Goal: Task Accomplishment & Management: Use online tool/utility

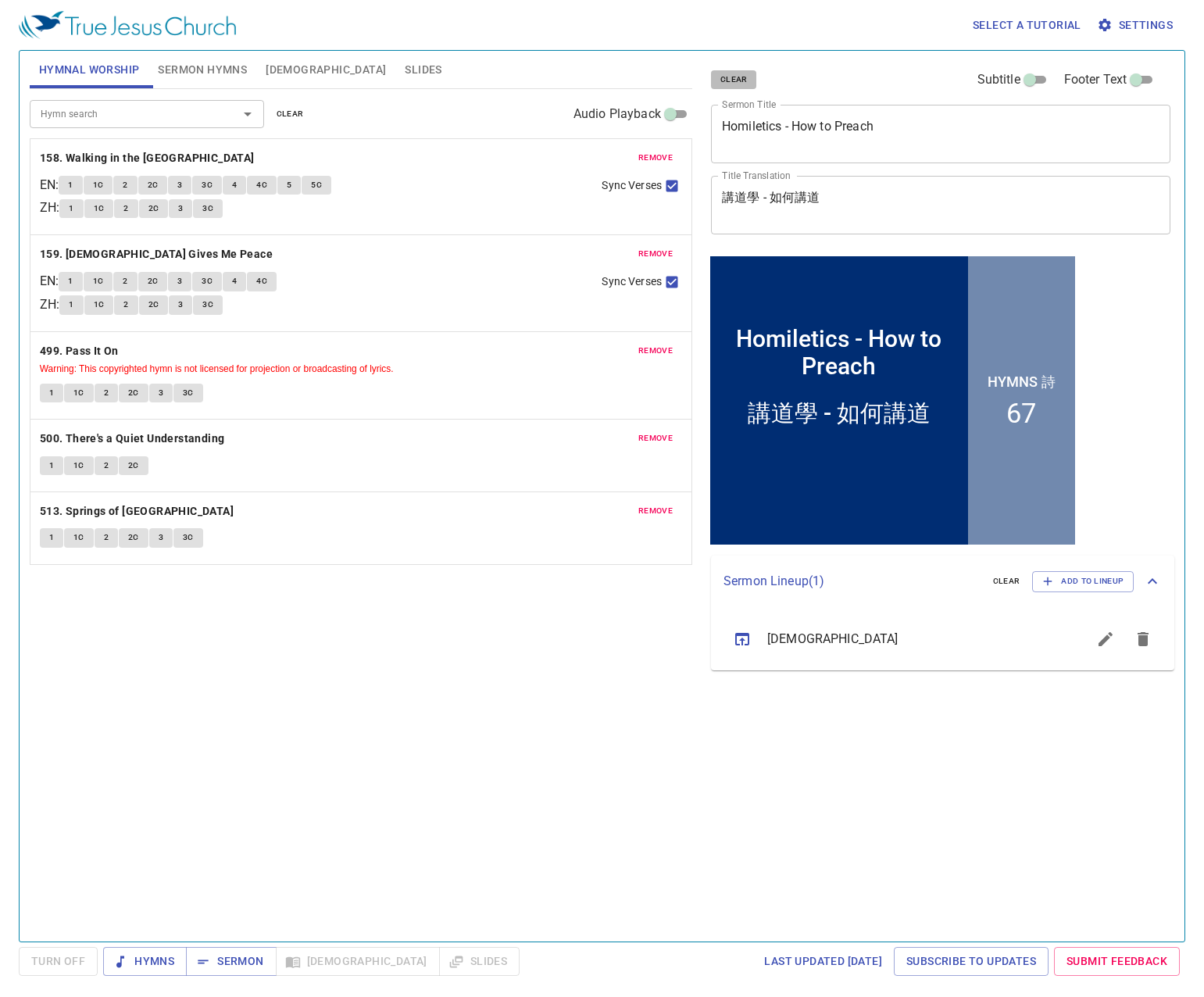
click at [738, 77] on span "clear" at bounding box center [734, 80] width 27 height 14
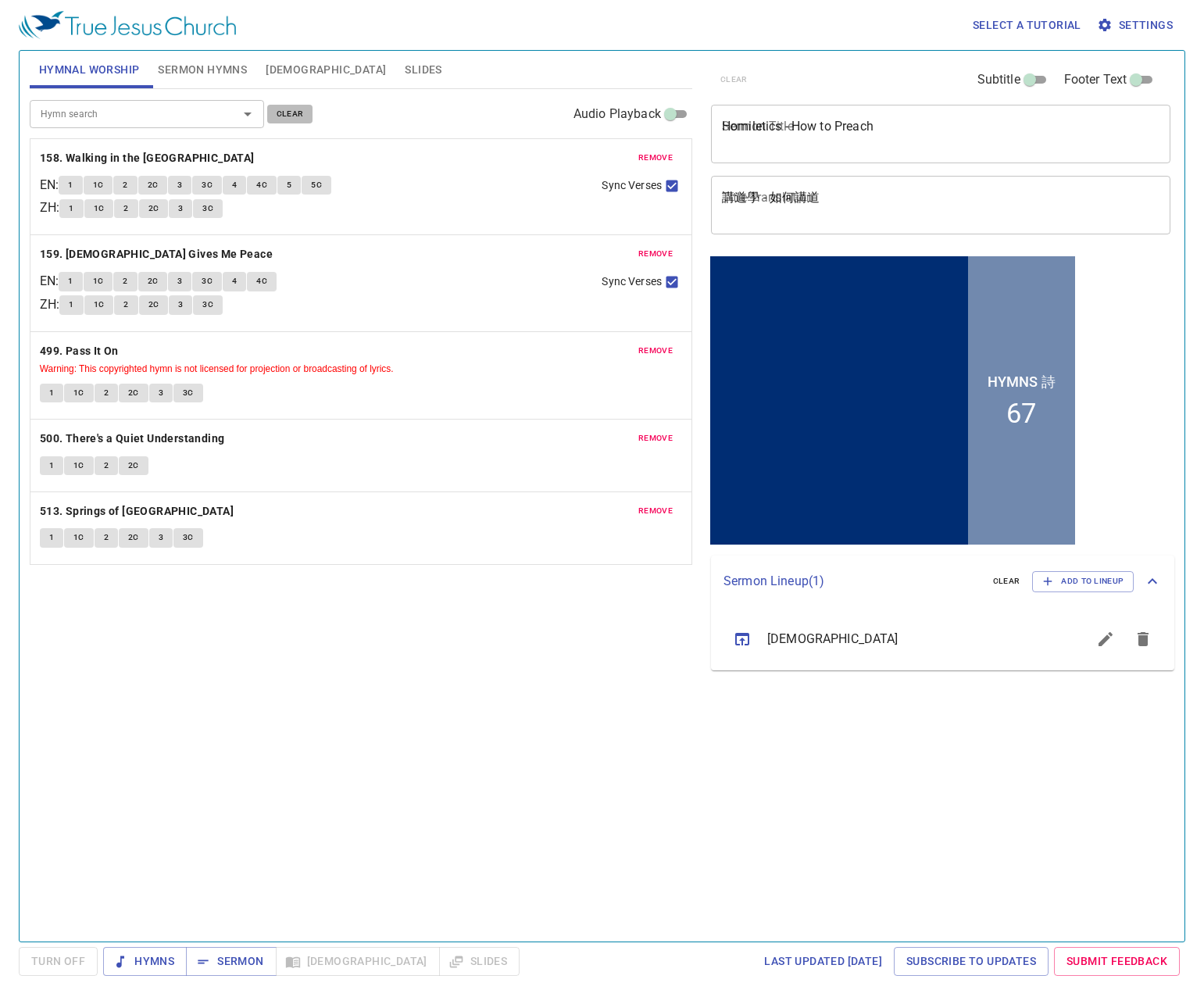
click at [293, 117] on span "clear" at bounding box center [290, 114] width 27 height 14
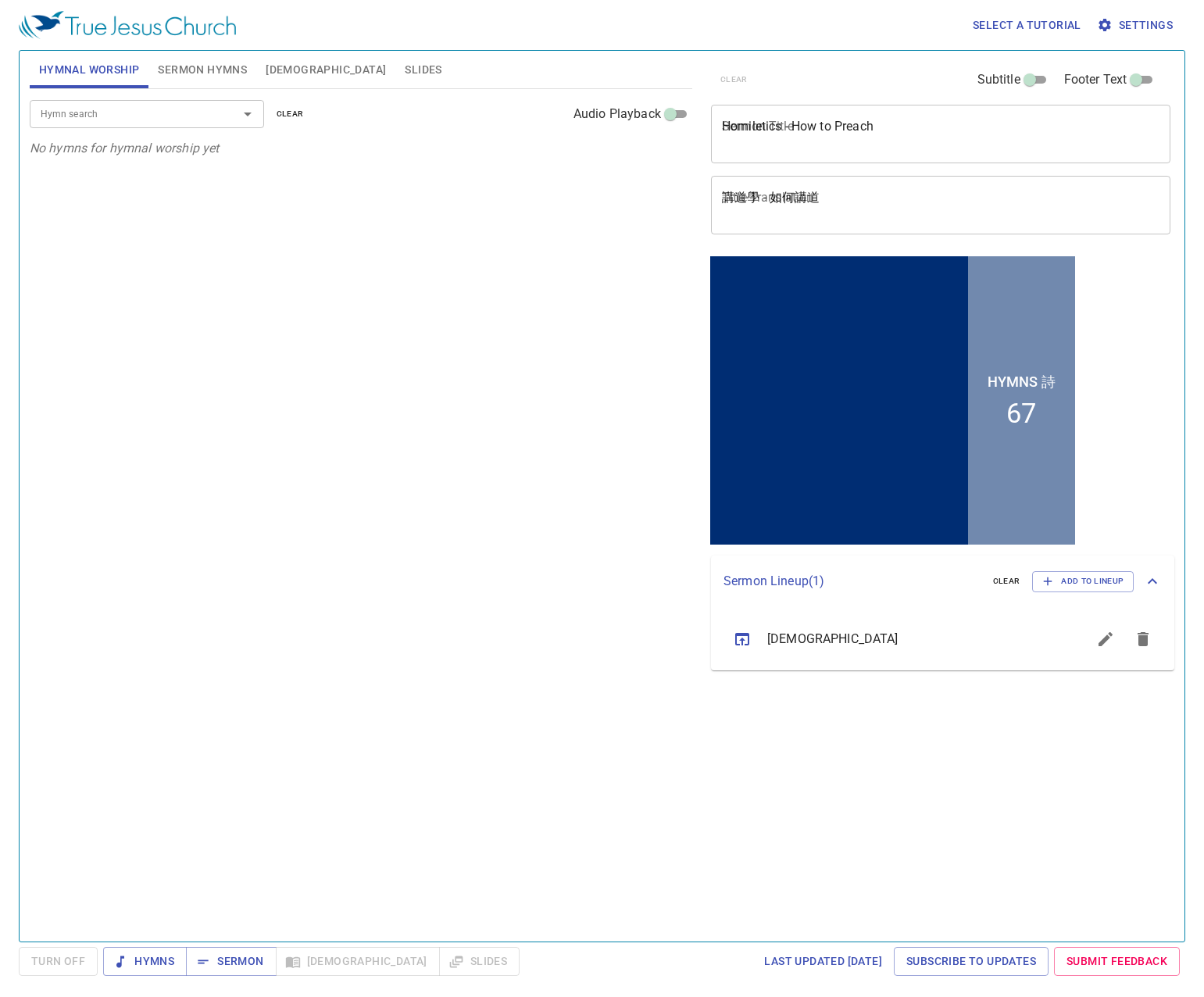
click at [222, 79] on span "Sermon Hymns" at bounding box center [202, 70] width 89 height 20
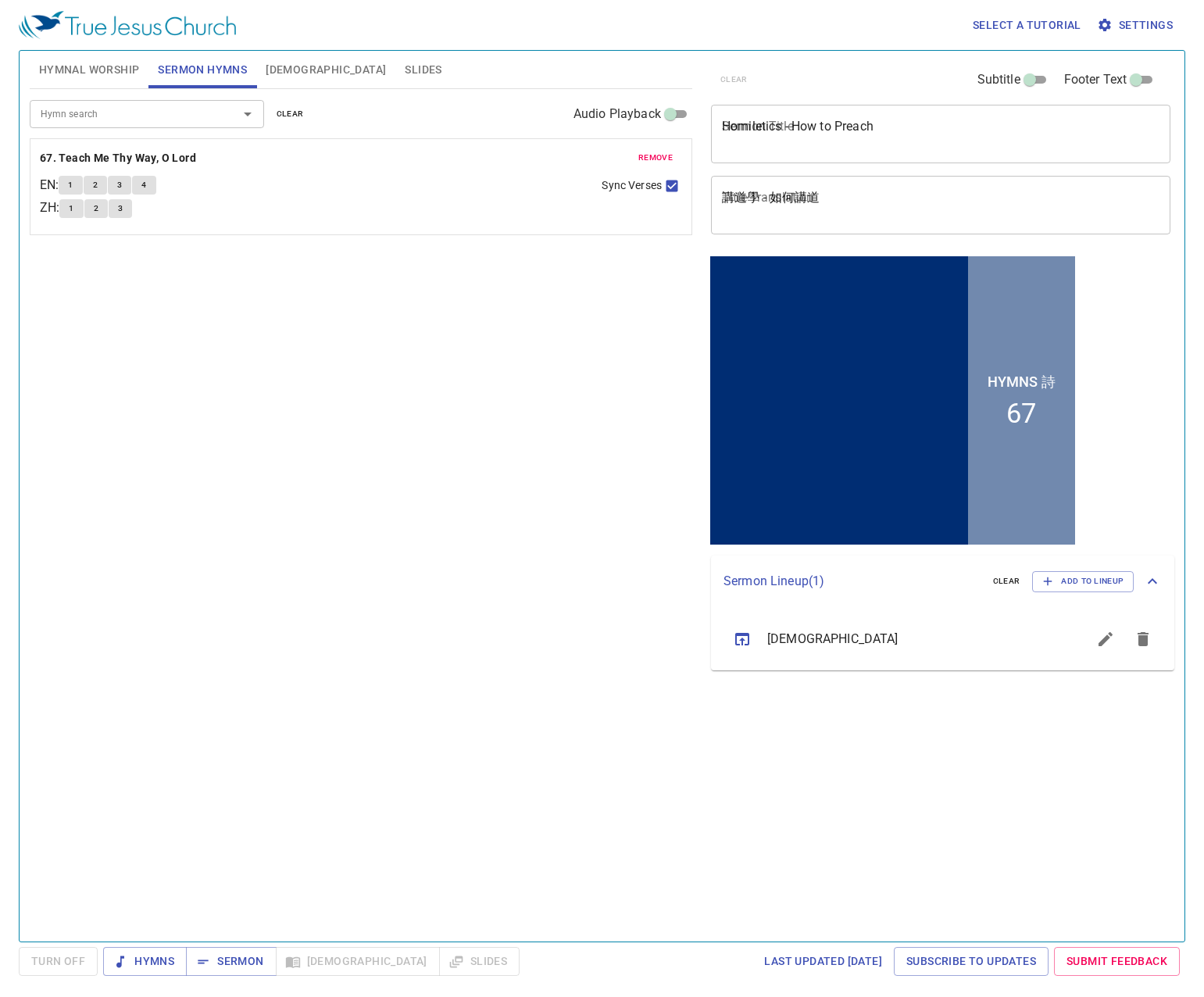
click at [290, 111] on span "clear" at bounding box center [290, 114] width 27 height 14
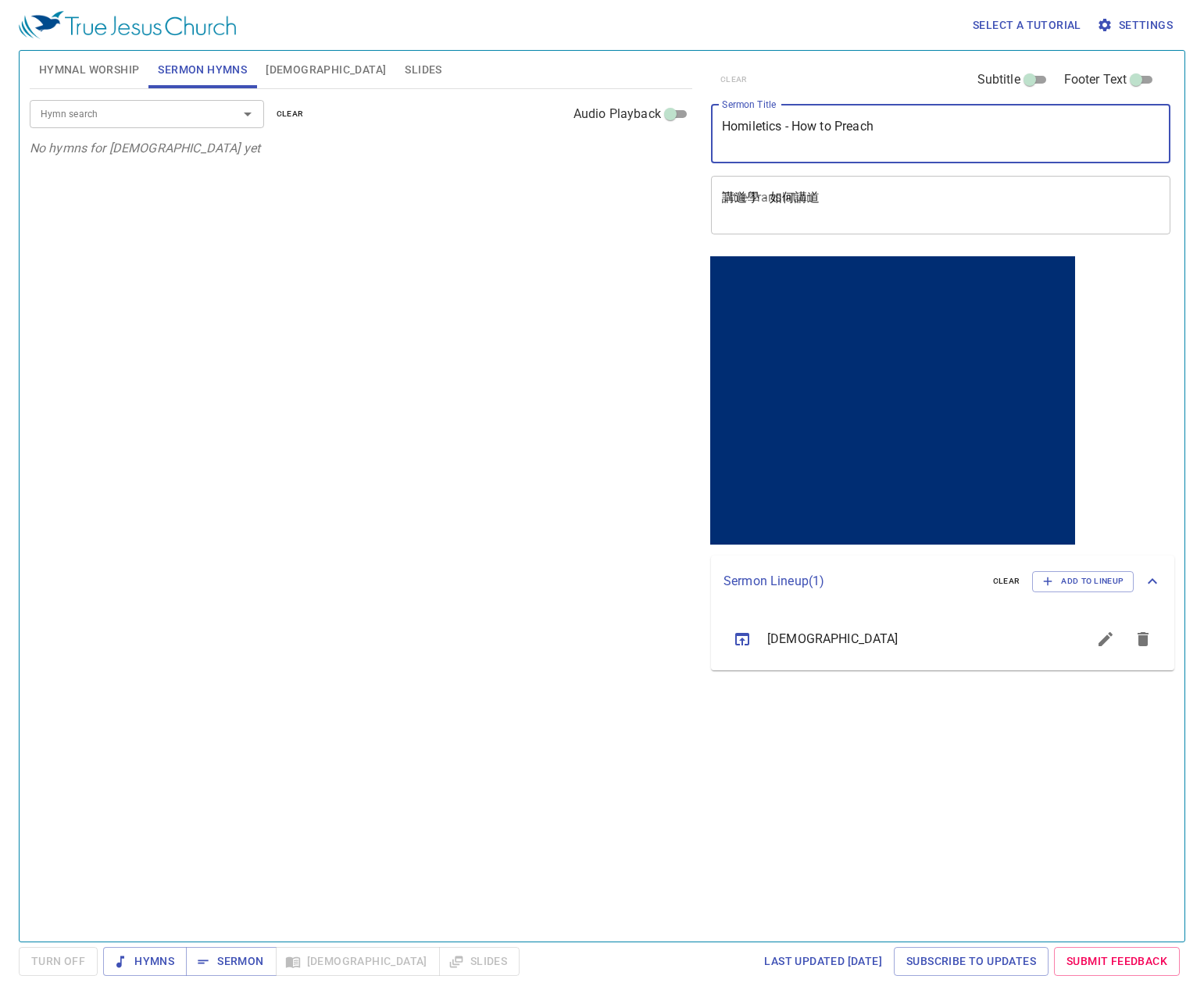
click at [822, 131] on textarea "Homiletics - How to Preach" at bounding box center [941, 133] width 438 height 30
type textarea "Amos 6"
click at [282, 68] on span "[DEMOGRAPHIC_DATA]" at bounding box center [326, 70] width 121 height 20
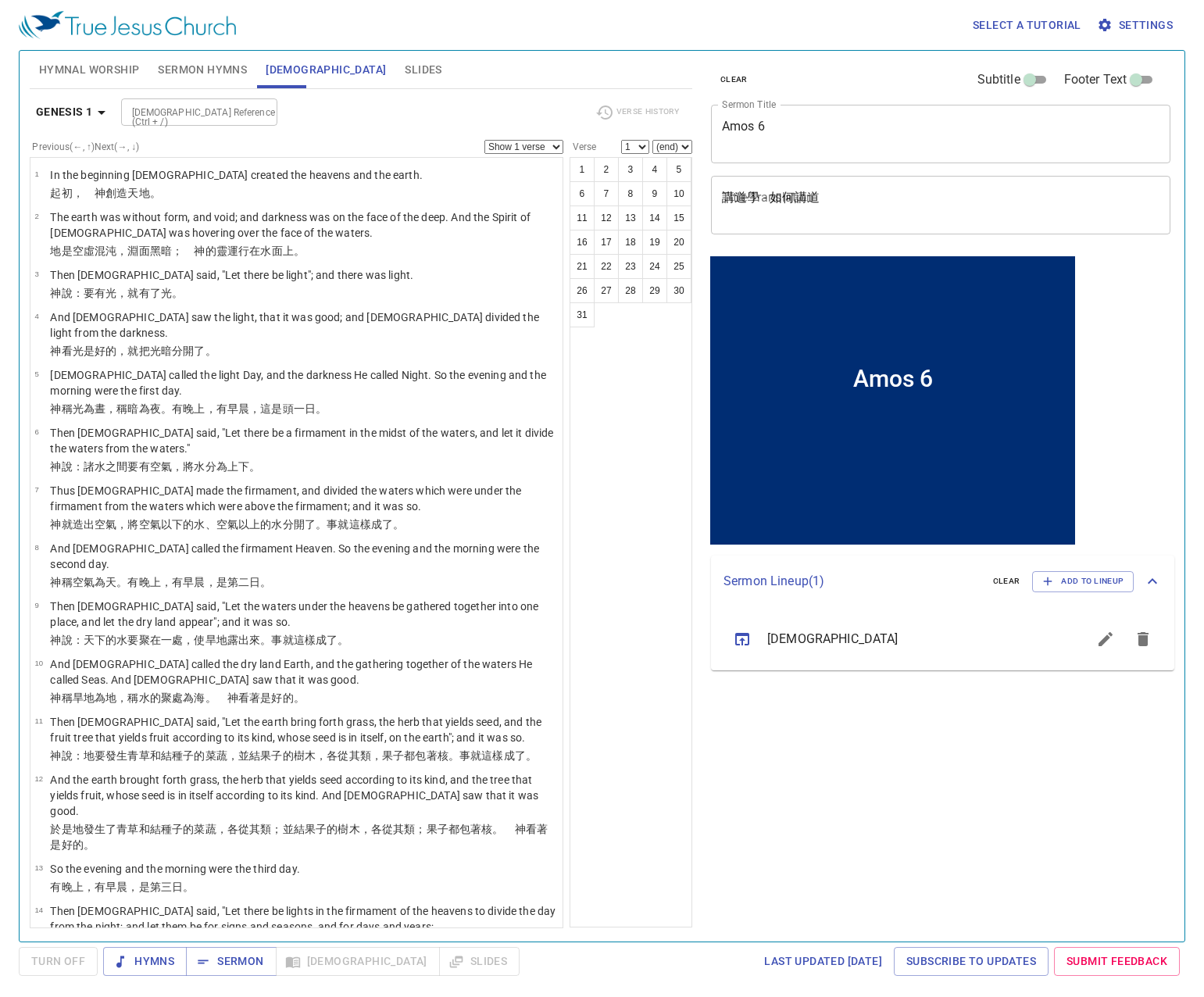
click at [151, 120] on input "[DEMOGRAPHIC_DATA] Reference (Ctrl + /)" at bounding box center [186, 113] width 122 height 18
type input "amos 6"
click at [170, 148] on div "Previous (←, ↑) Next (→, ↓) Show 1 verse Show 2 verses Show 3 verses Show 4 ver…" at bounding box center [296, 147] width 534 height 14
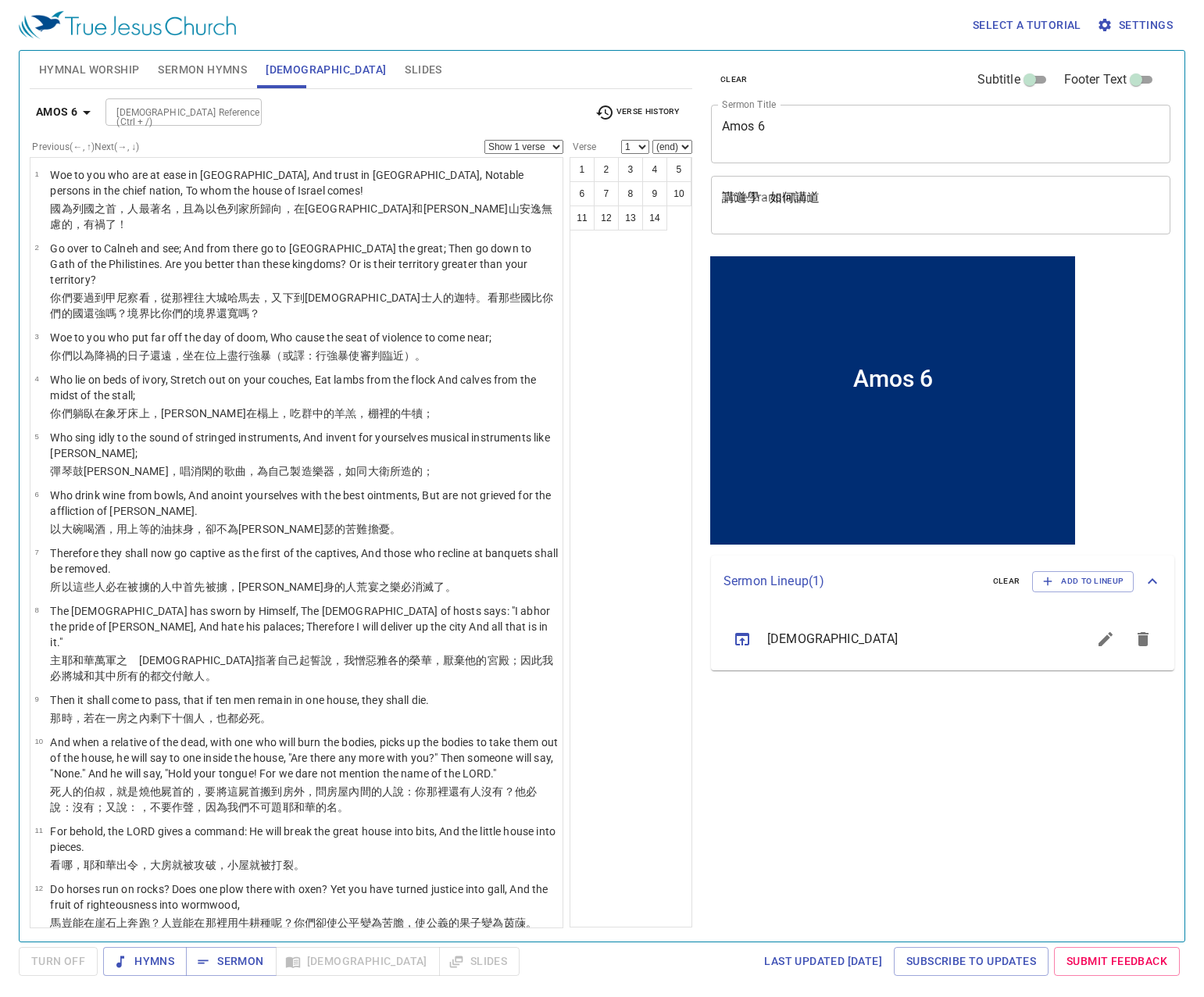
click at [155, 150] on div "Previous (←, ↑) Next (→, ↓) Show 1 verse Show 2 verses Show 3 verses Show 4 ver…" at bounding box center [296, 147] width 534 height 14
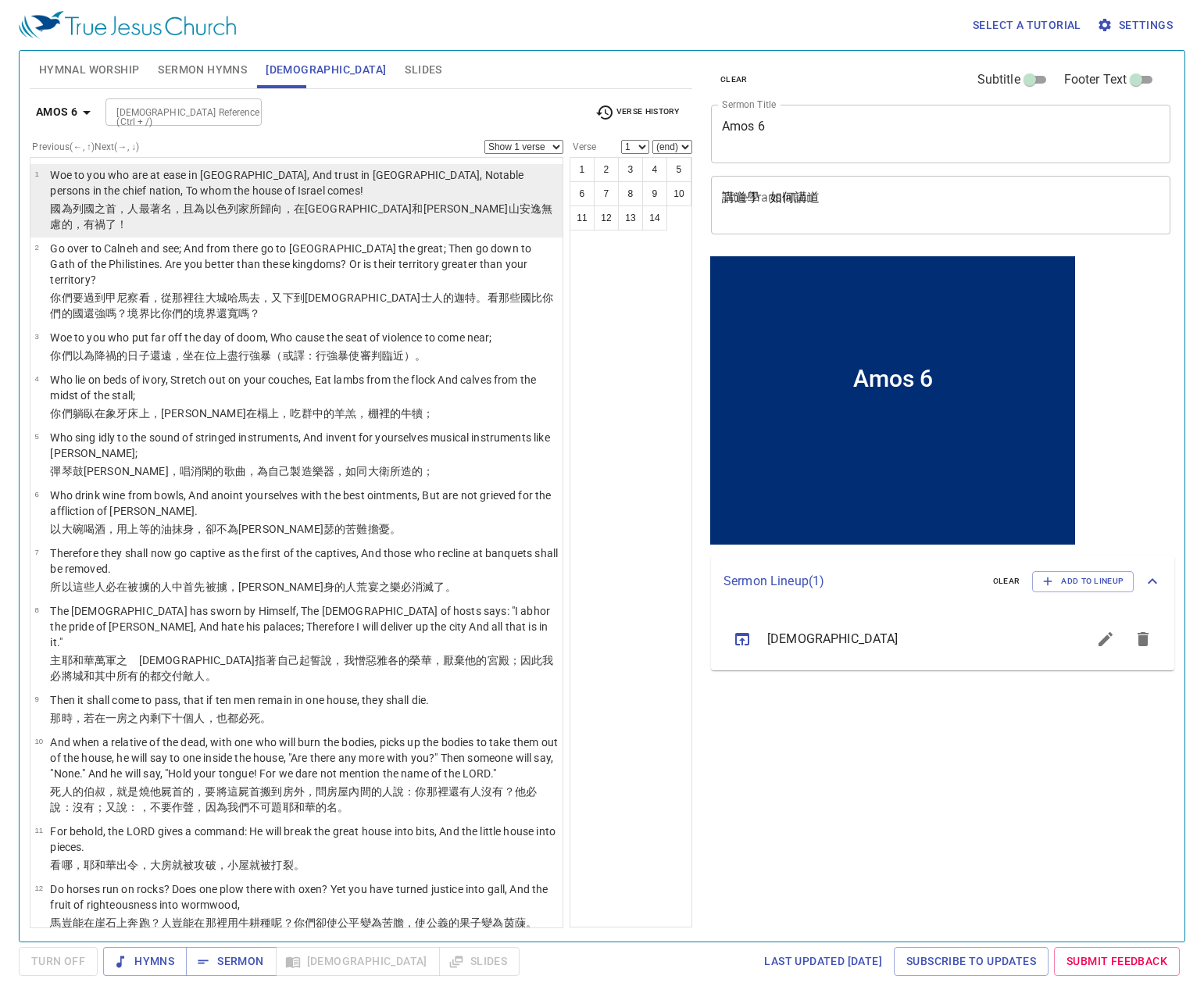
click at [118, 195] on p "Woe to you who are at ease in [GEOGRAPHIC_DATA], And trust in [GEOGRAPHIC_DATA]…" at bounding box center [304, 183] width 508 height 32
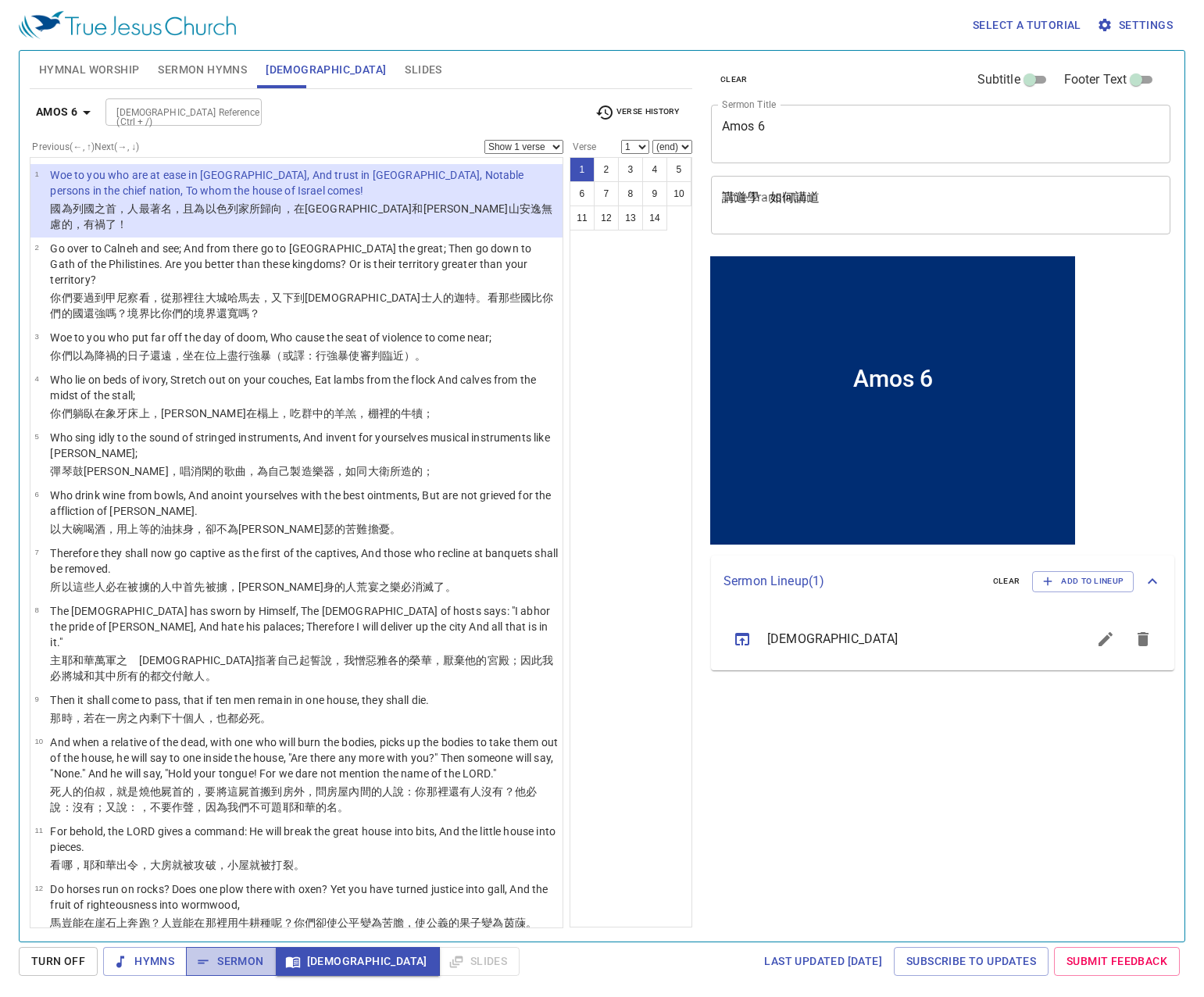
click at [240, 962] on span "Sermon" at bounding box center [231, 962] width 65 height 20
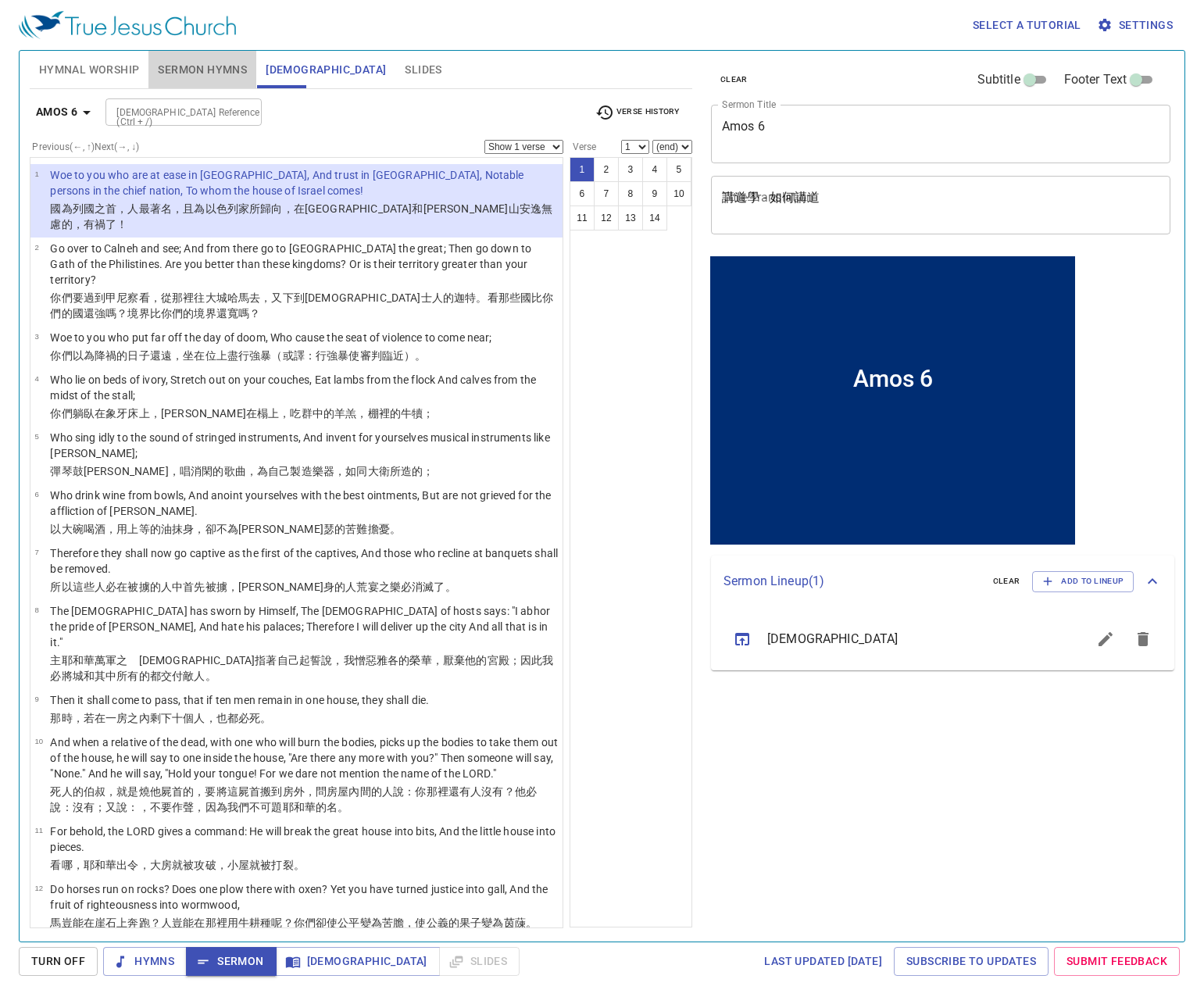
click at [186, 73] on span "Sermon Hymns" at bounding box center [202, 70] width 89 height 20
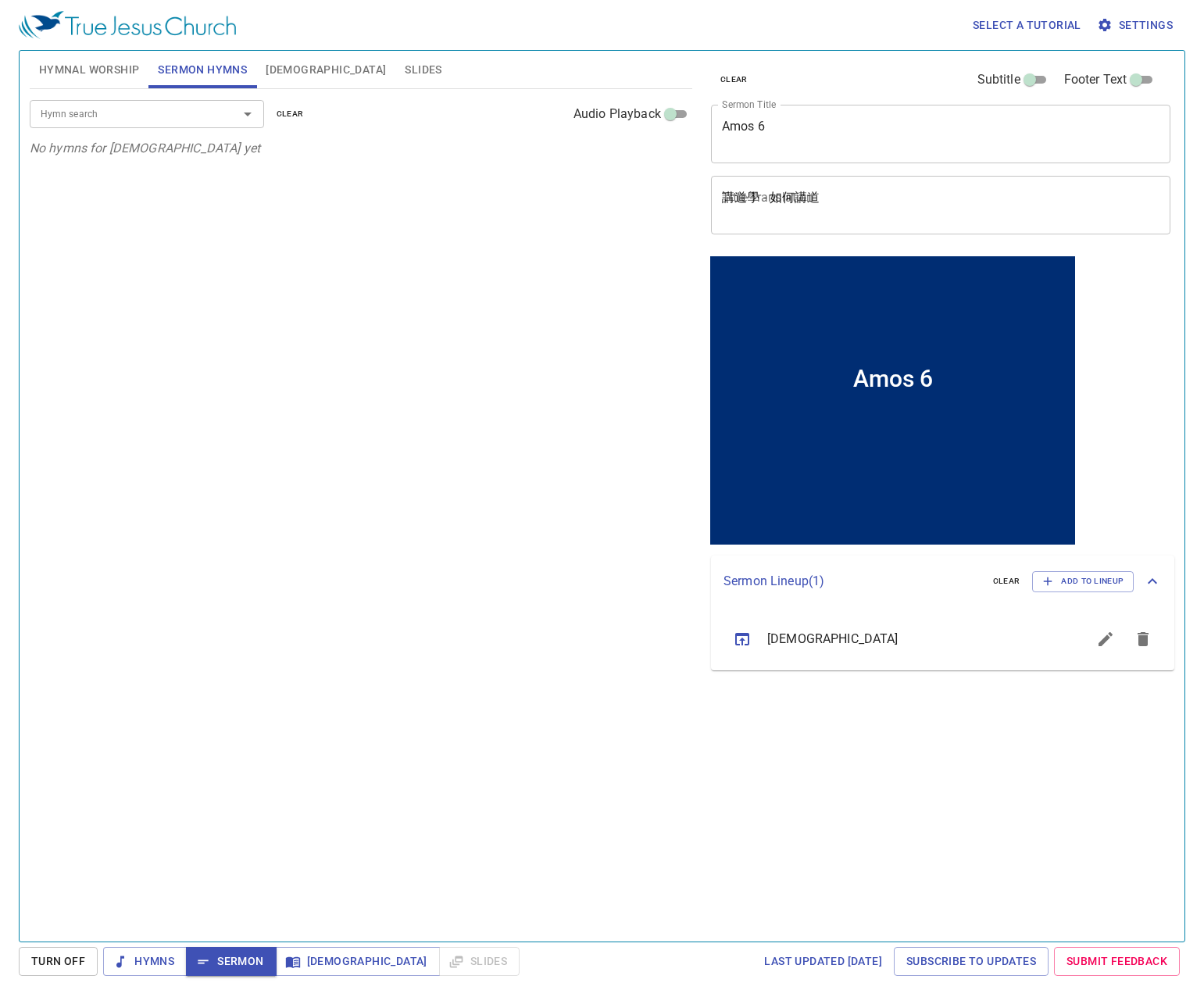
click at [198, 115] on input "Hymn search" at bounding box center [123, 113] width 179 height 18
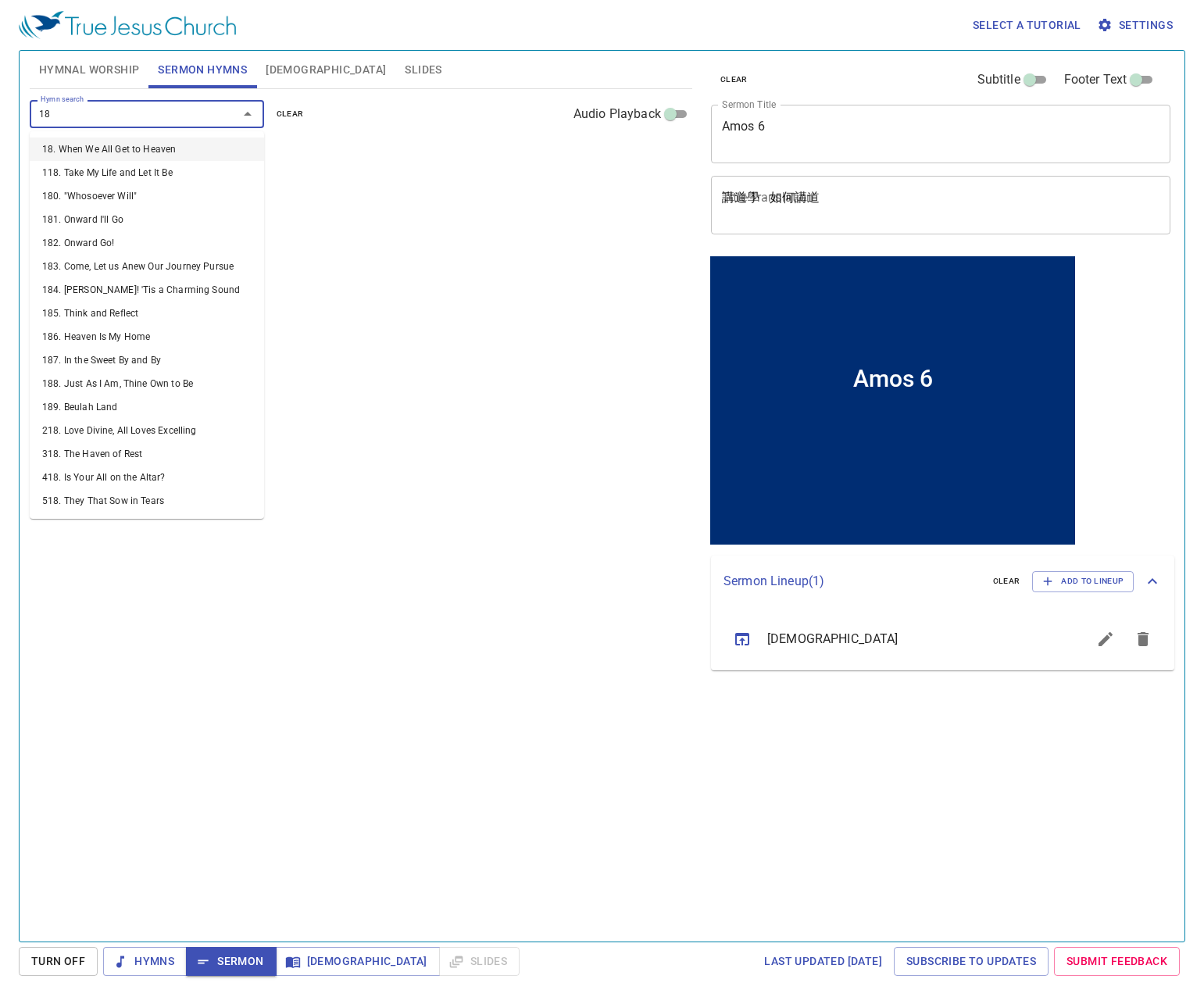
type input "185"
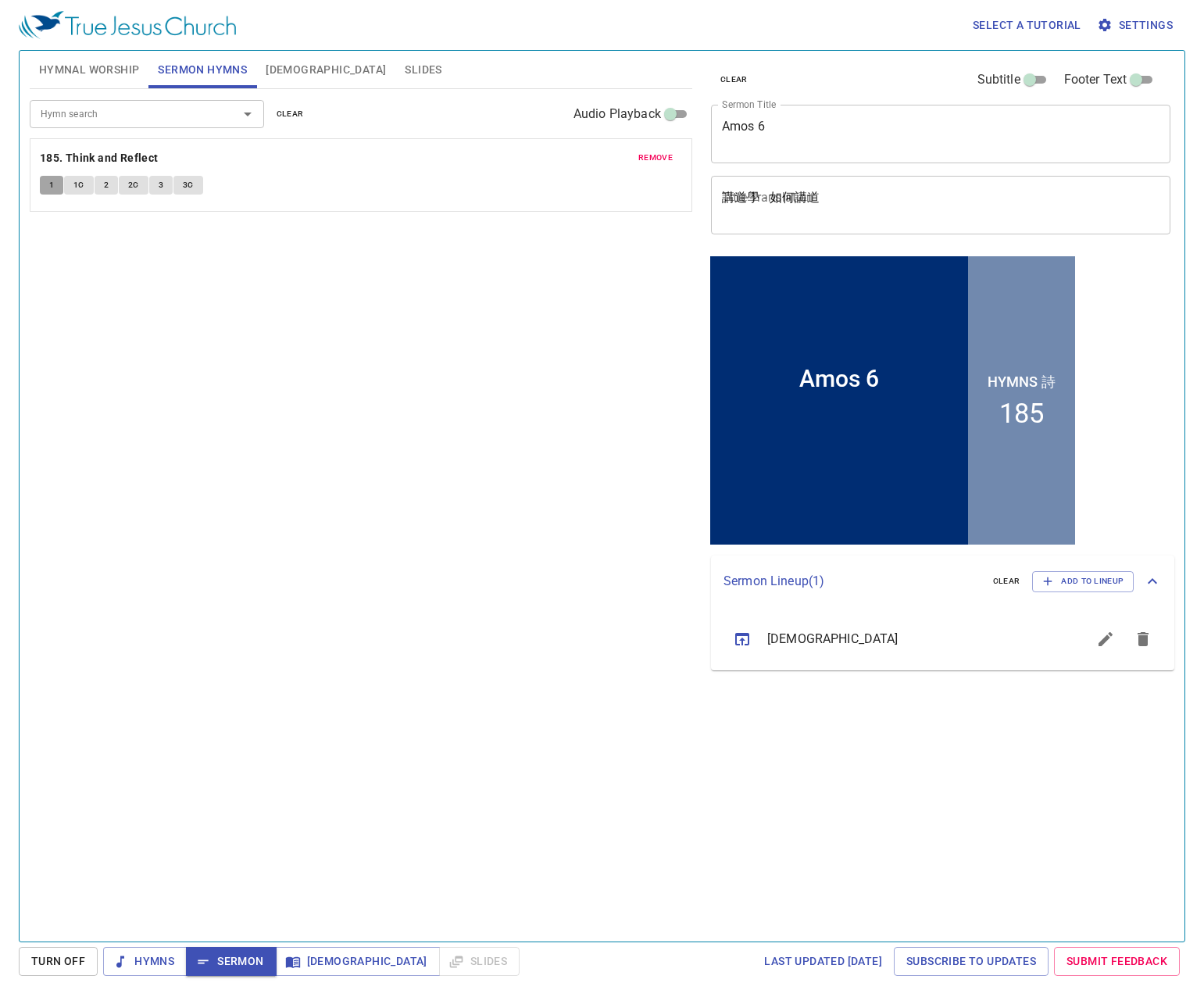
click at [50, 185] on span "1" at bounding box center [51, 186] width 5 height 14
click at [553, 614] on div "Hymn search Hymn search clear Audio Playback remove 185. Think and Reflect 1 1C…" at bounding box center [361, 509] width 663 height 839
click at [258, 960] on span "Sermon" at bounding box center [231, 962] width 65 height 20
click at [395, 57] on button "Slides" at bounding box center [423, 69] width 56 height 38
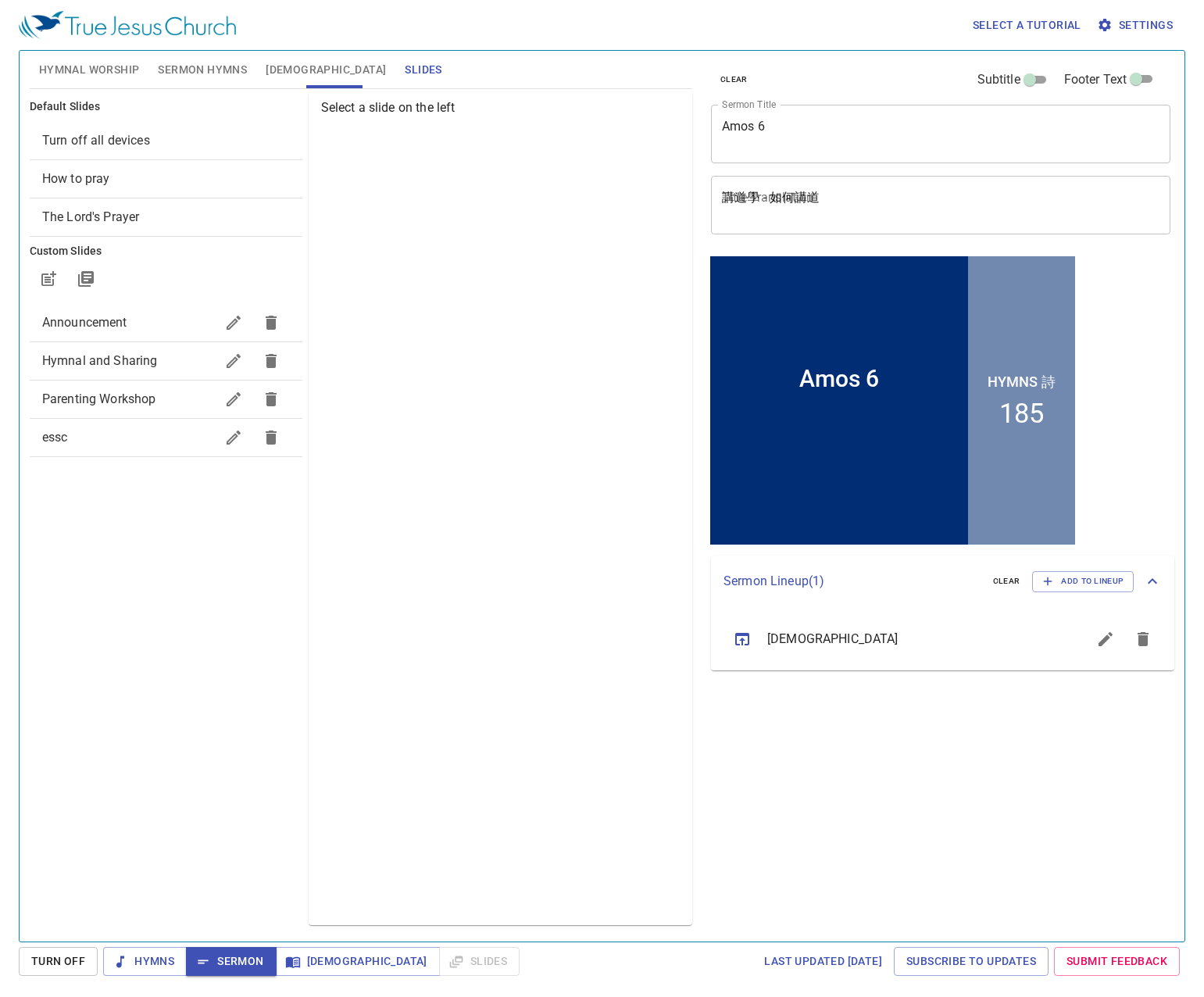
click at [104, 183] on span "How to pray" at bounding box center [77, 178] width 68 height 14
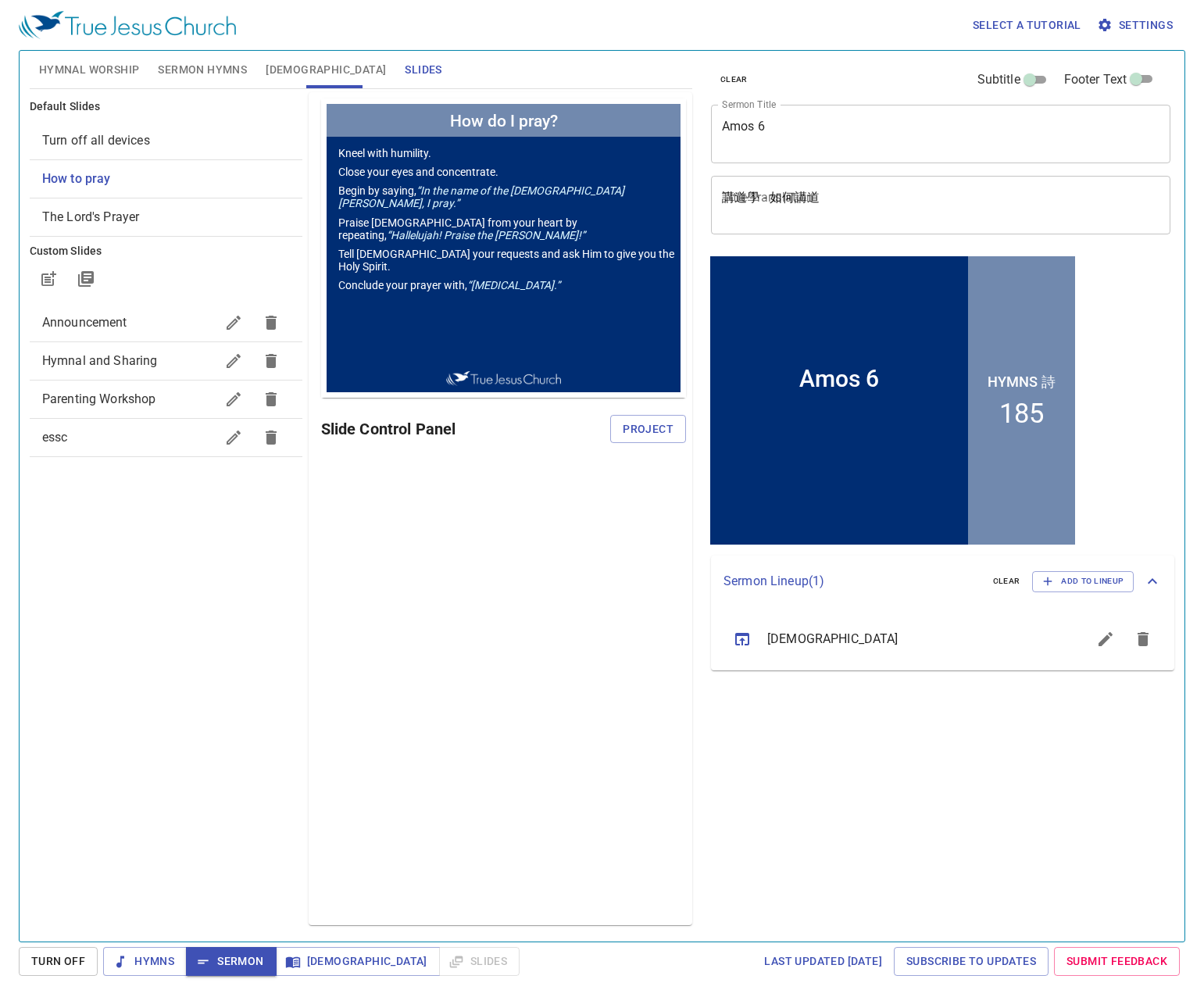
scroll to position [0, 0]
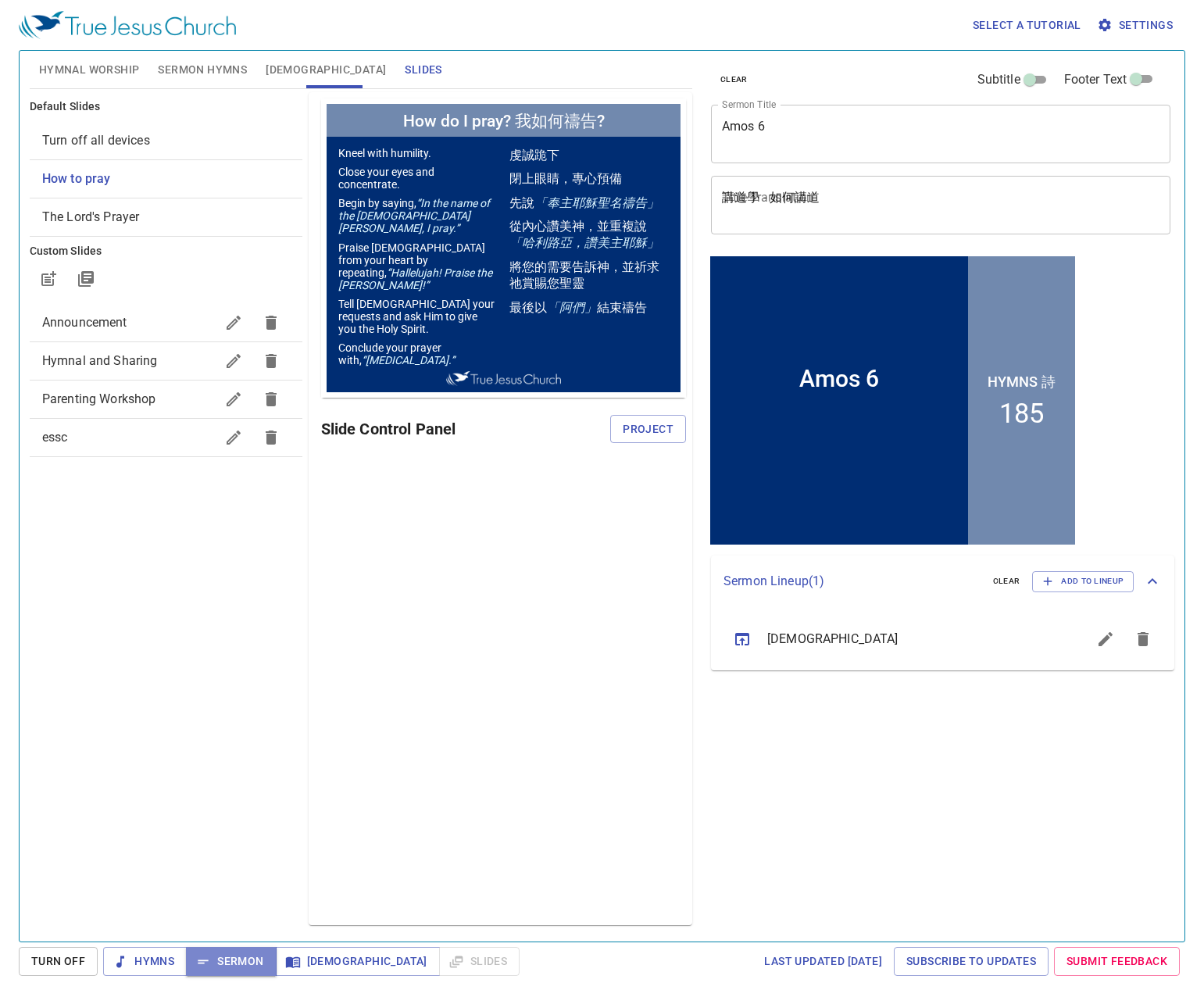
click at [244, 960] on span "Sermon" at bounding box center [231, 962] width 65 height 20
click at [231, 70] on span "Sermon Hymns" at bounding box center [202, 70] width 89 height 20
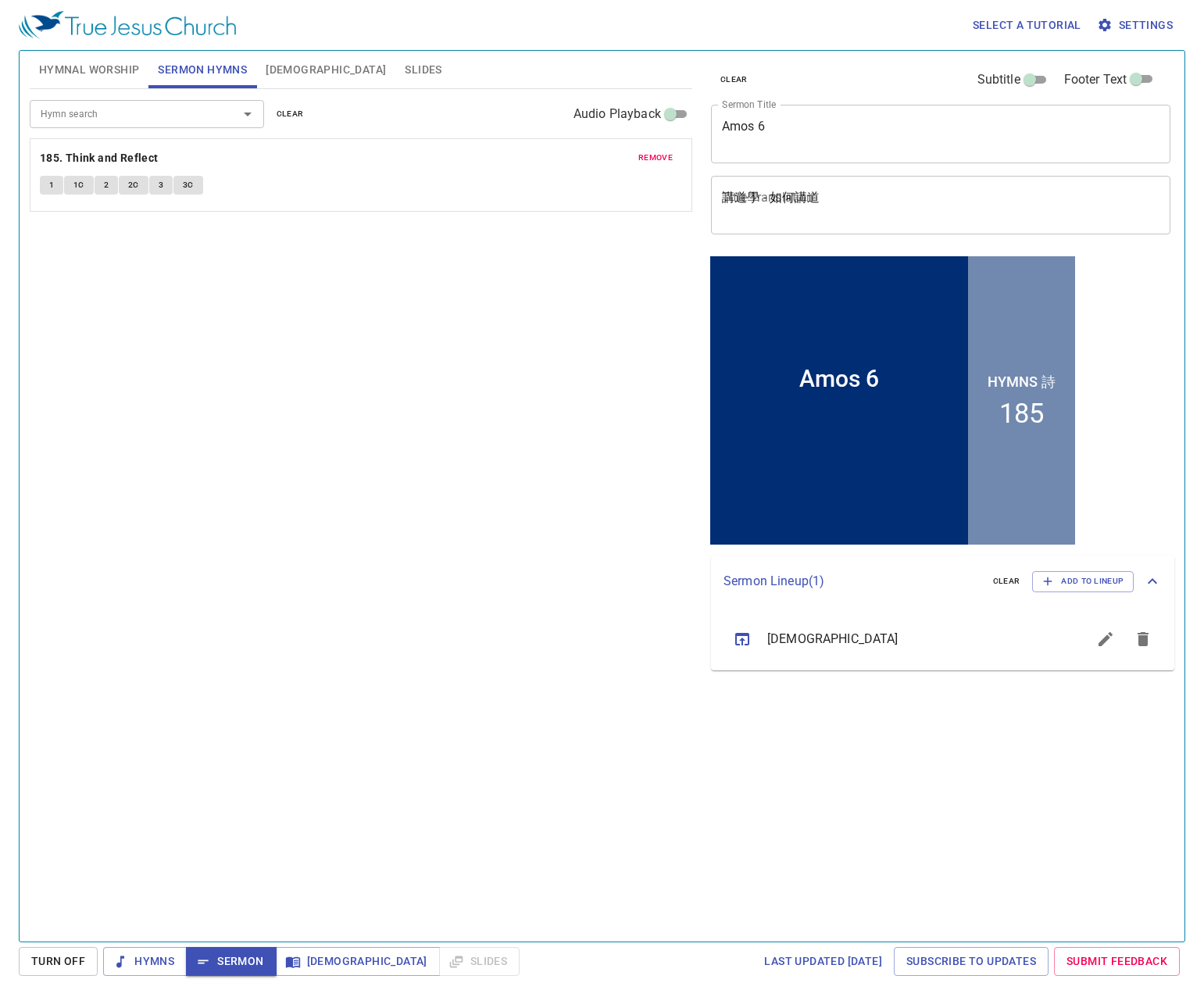
click at [296, 80] on button "[DEMOGRAPHIC_DATA]" at bounding box center [326, 69] width 139 height 38
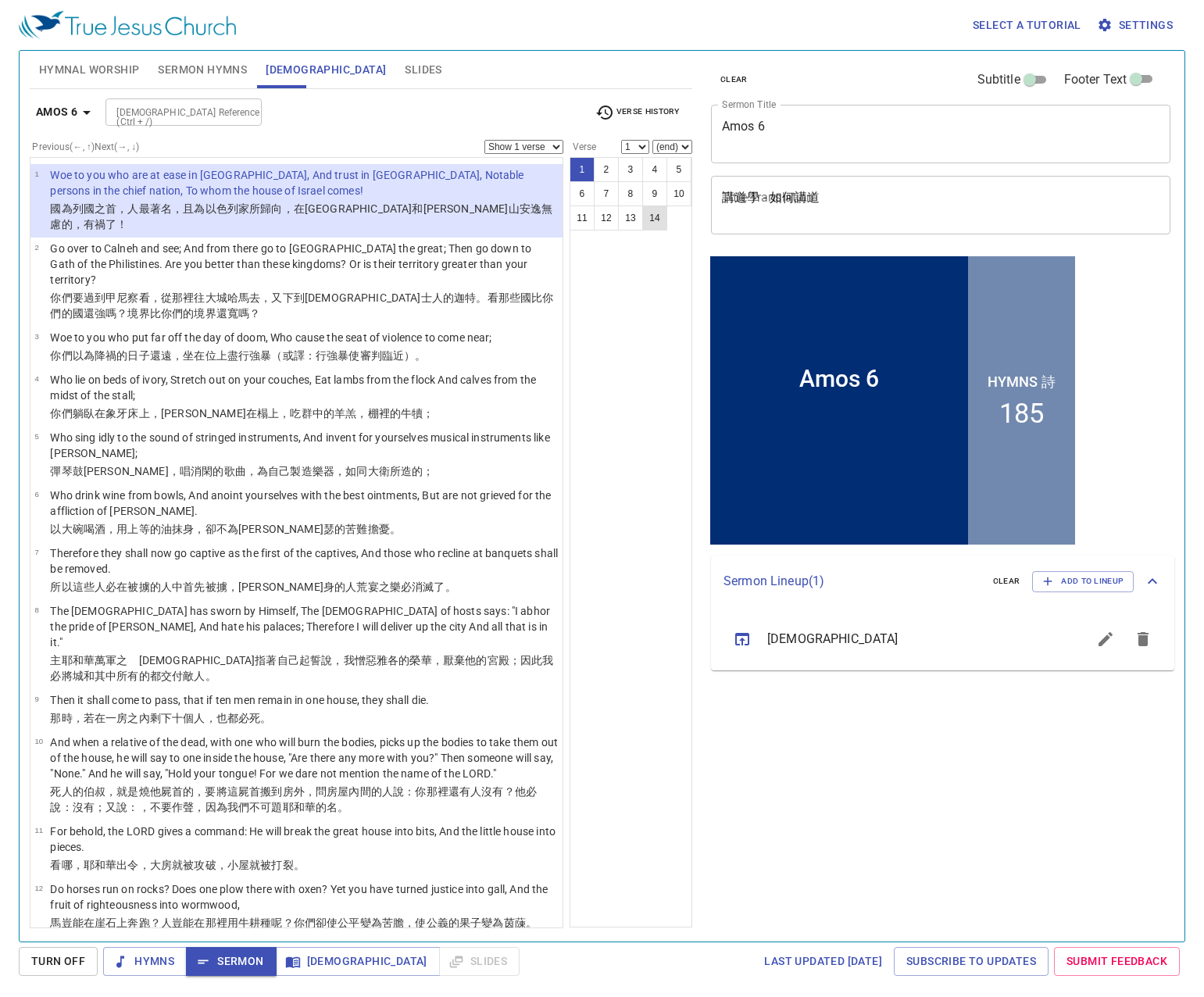
click at [650, 222] on button "14" at bounding box center [655, 218] width 25 height 25
select select "14"
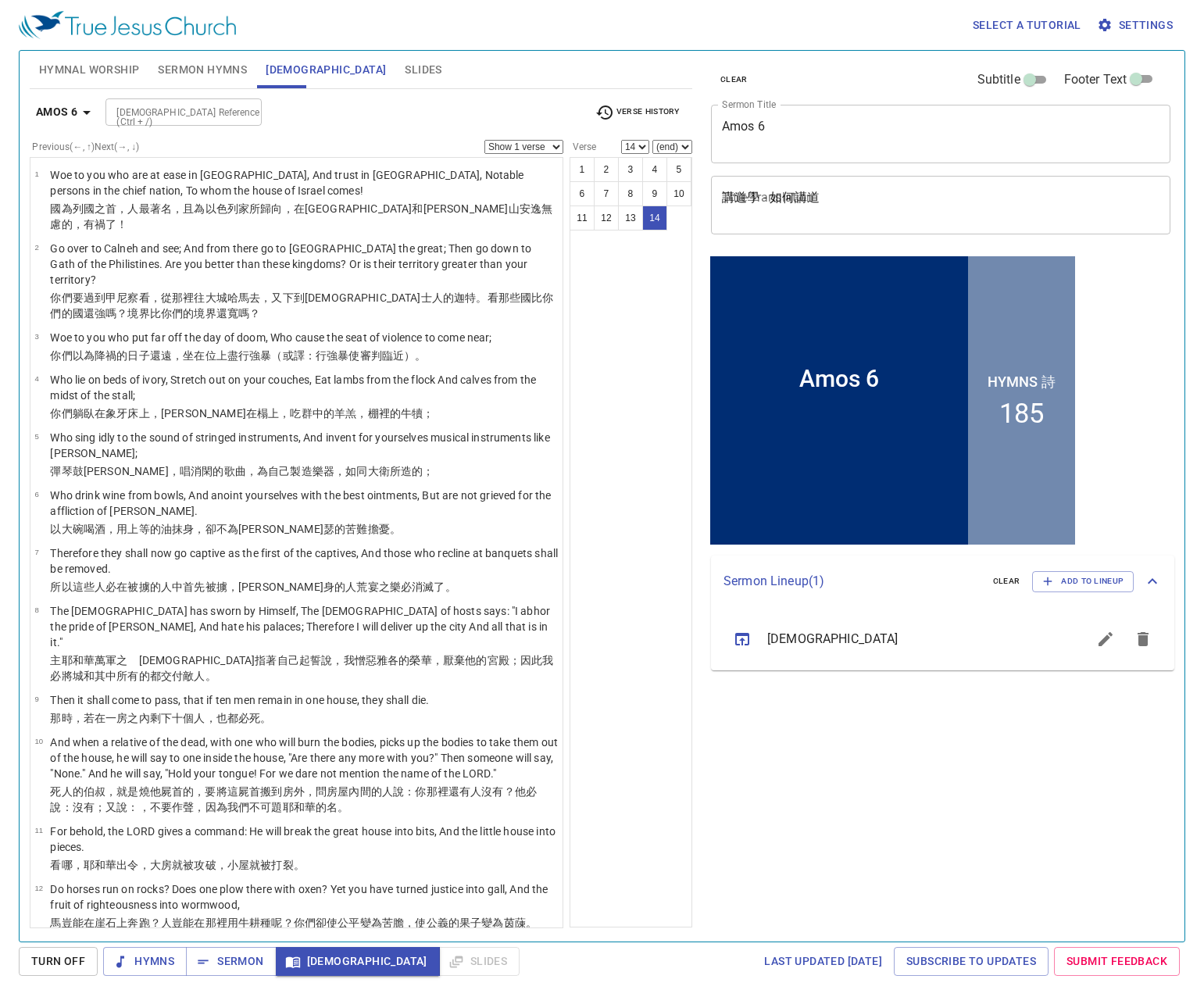
scroll to position [99, 0]
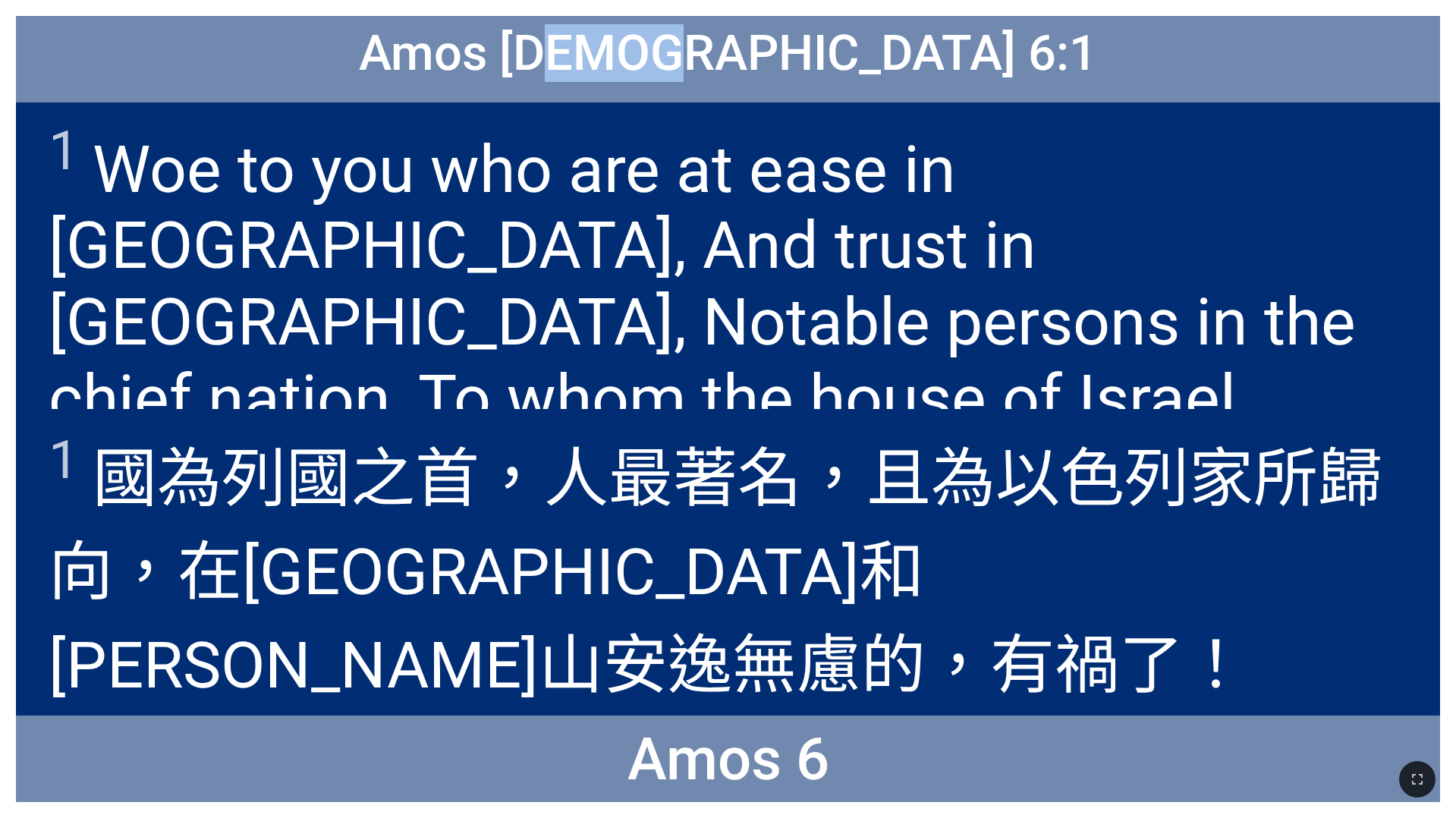
drag, startPoint x: 893, startPoint y: 66, endPoint x: 775, endPoint y: 62, distance: 118.1
click at [775, 62] on span "Amos 阿摩司書 6:1" at bounding box center [728, 53] width 738 height 58
copy span "司書 6"
click at [855, 67] on span "Amos 阿摩司書 6:1" at bounding box center [728, 53] width 738 height 58
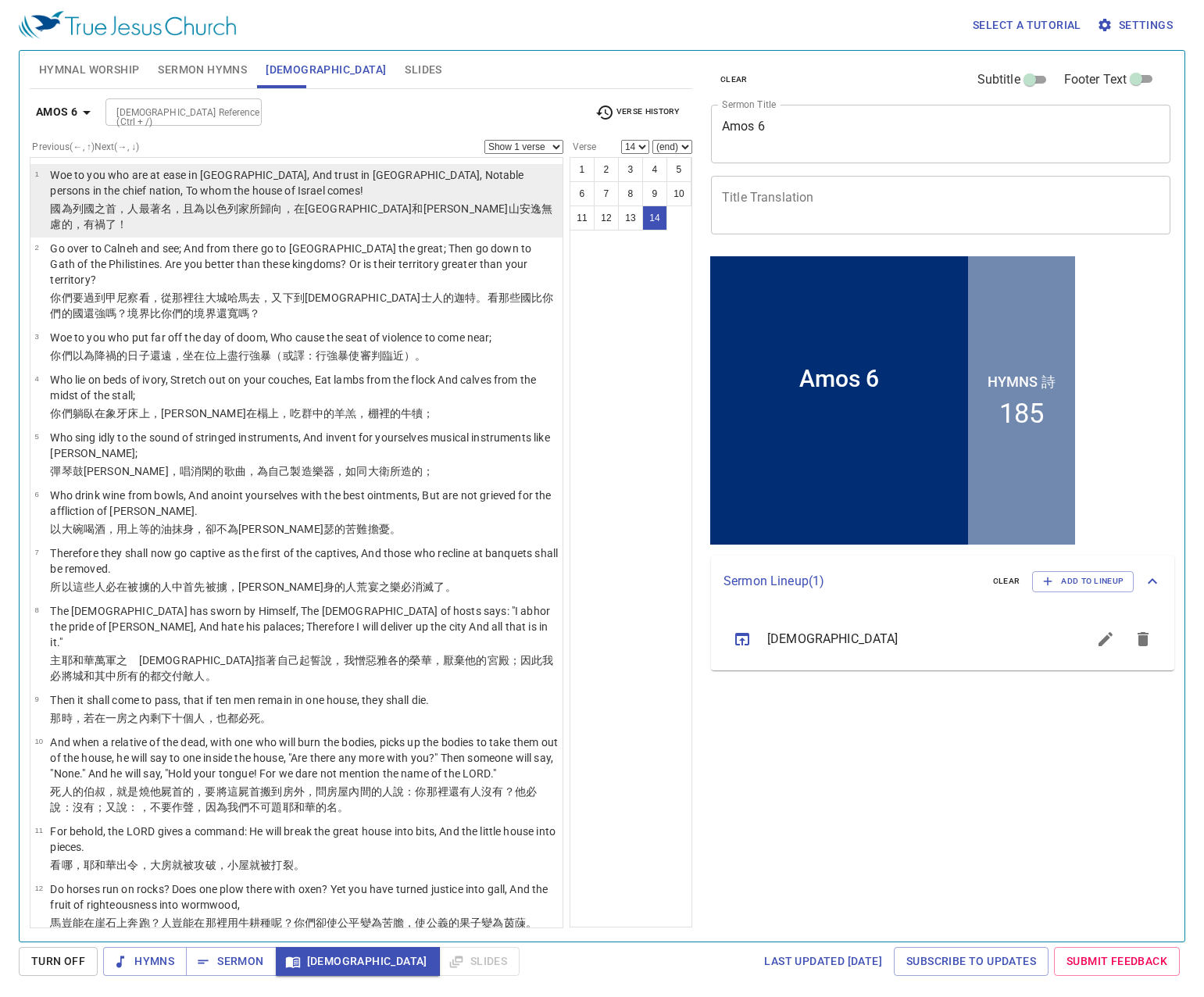
click at [287, 199] on td "Woe to you who are at ease in Zion, And trust in Mount Samaria, Notable persons…" at bounding box center [304, 184] width 508 height 33
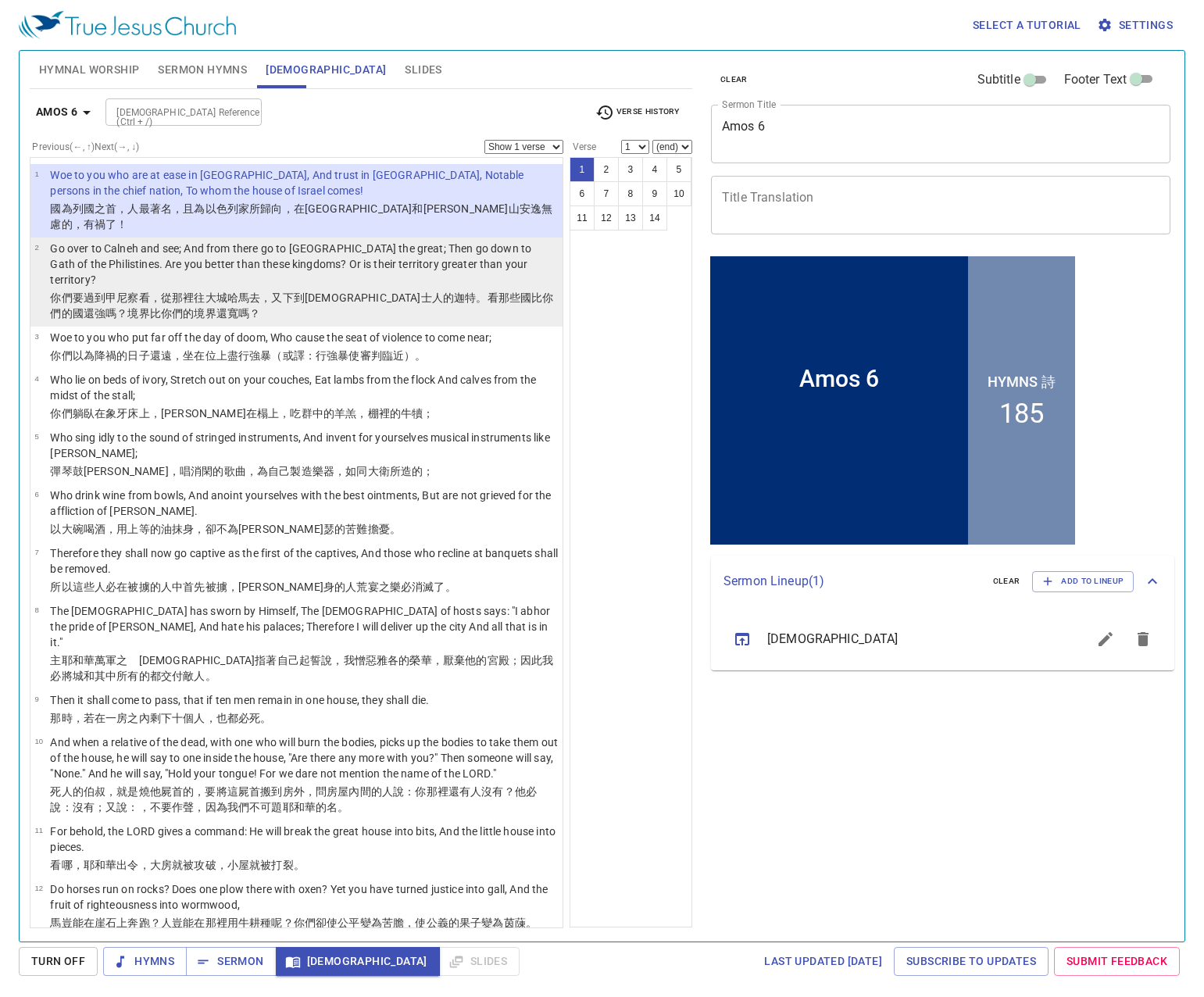
click at [324, 258] on td "Go over to Calneh and see; And from there go to [GEOGRAPHIC_DATA] the great; Th…" at bounding box center [304, 265] width 508 height 50
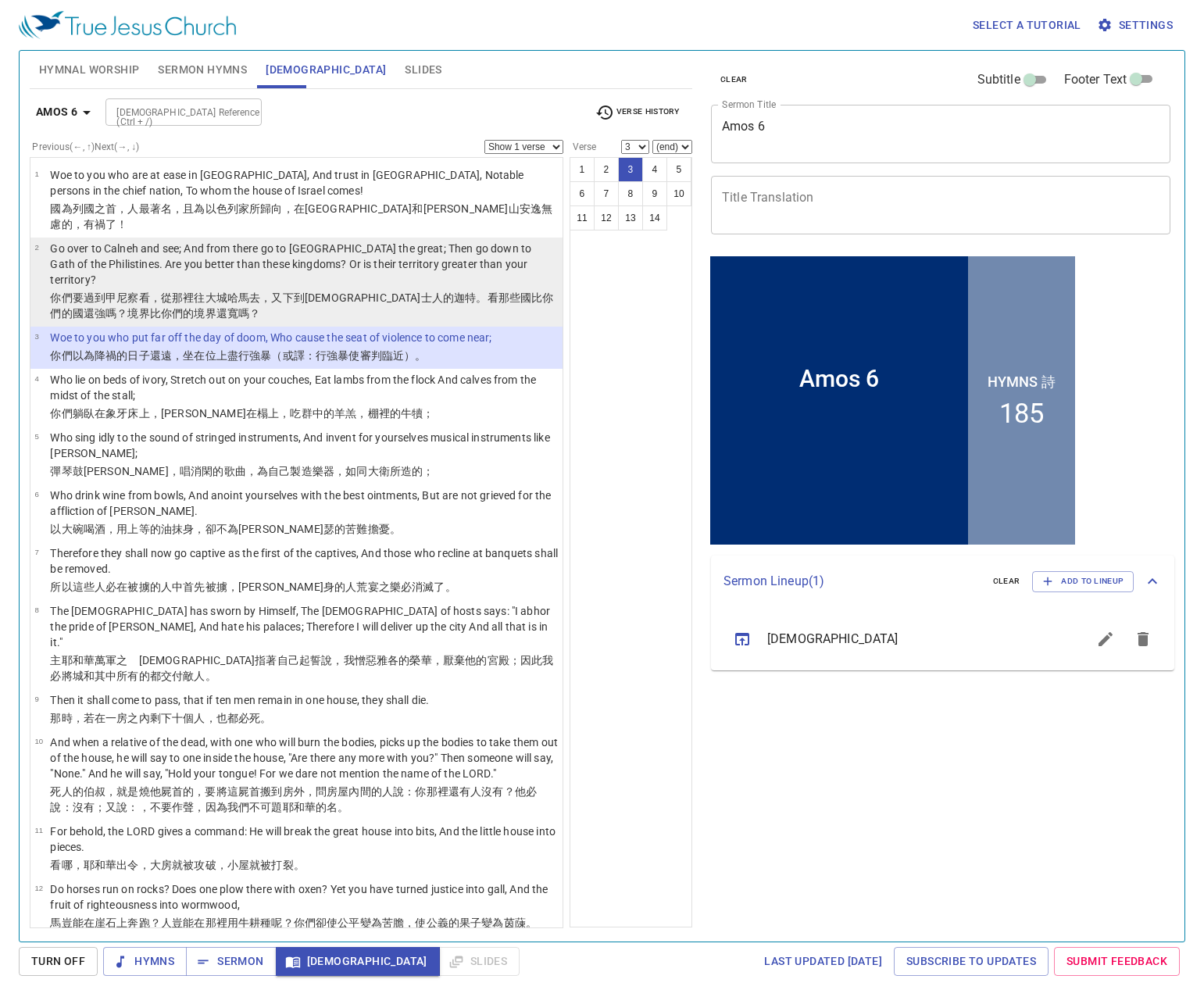
select select "4"
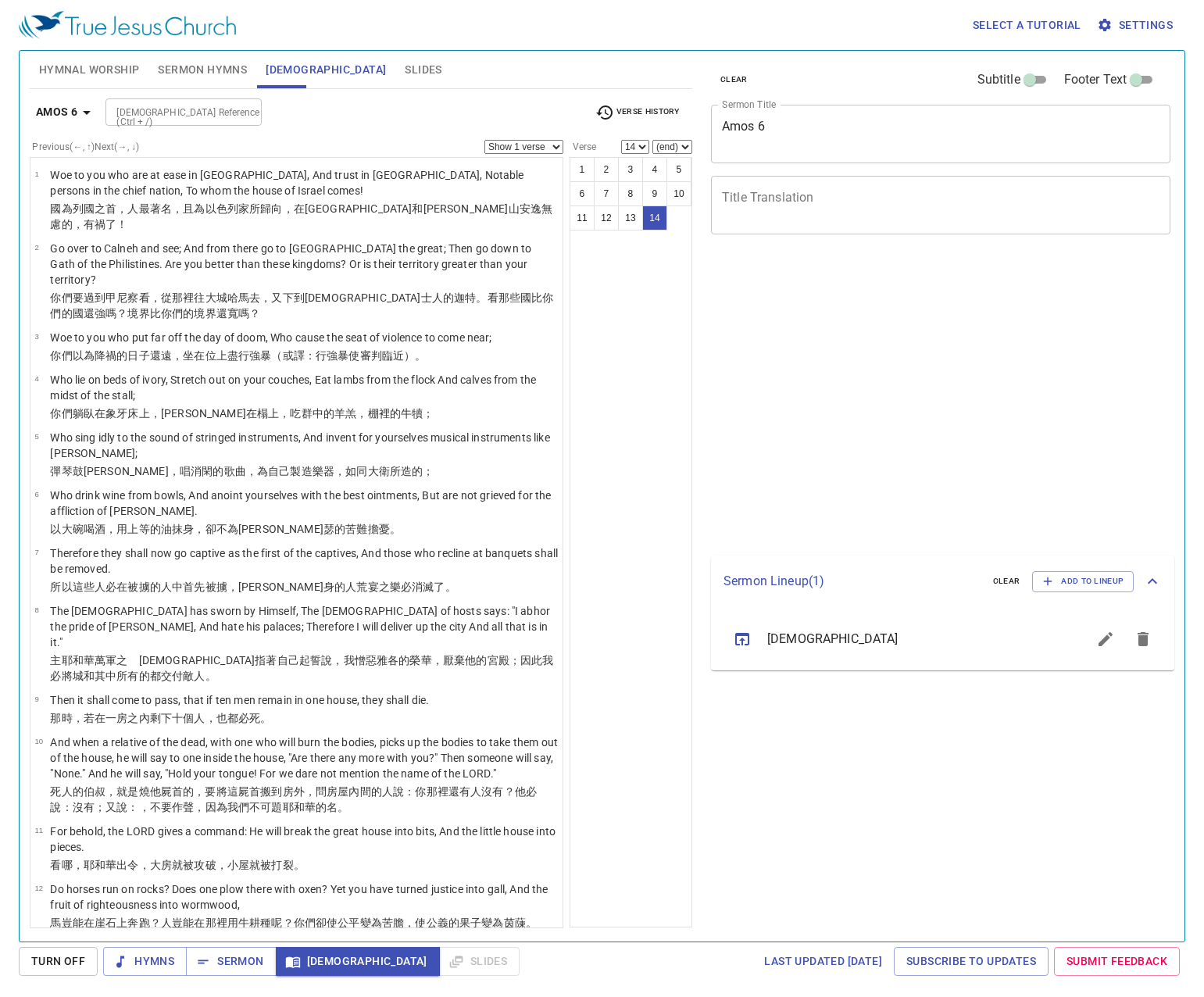
select select "14"
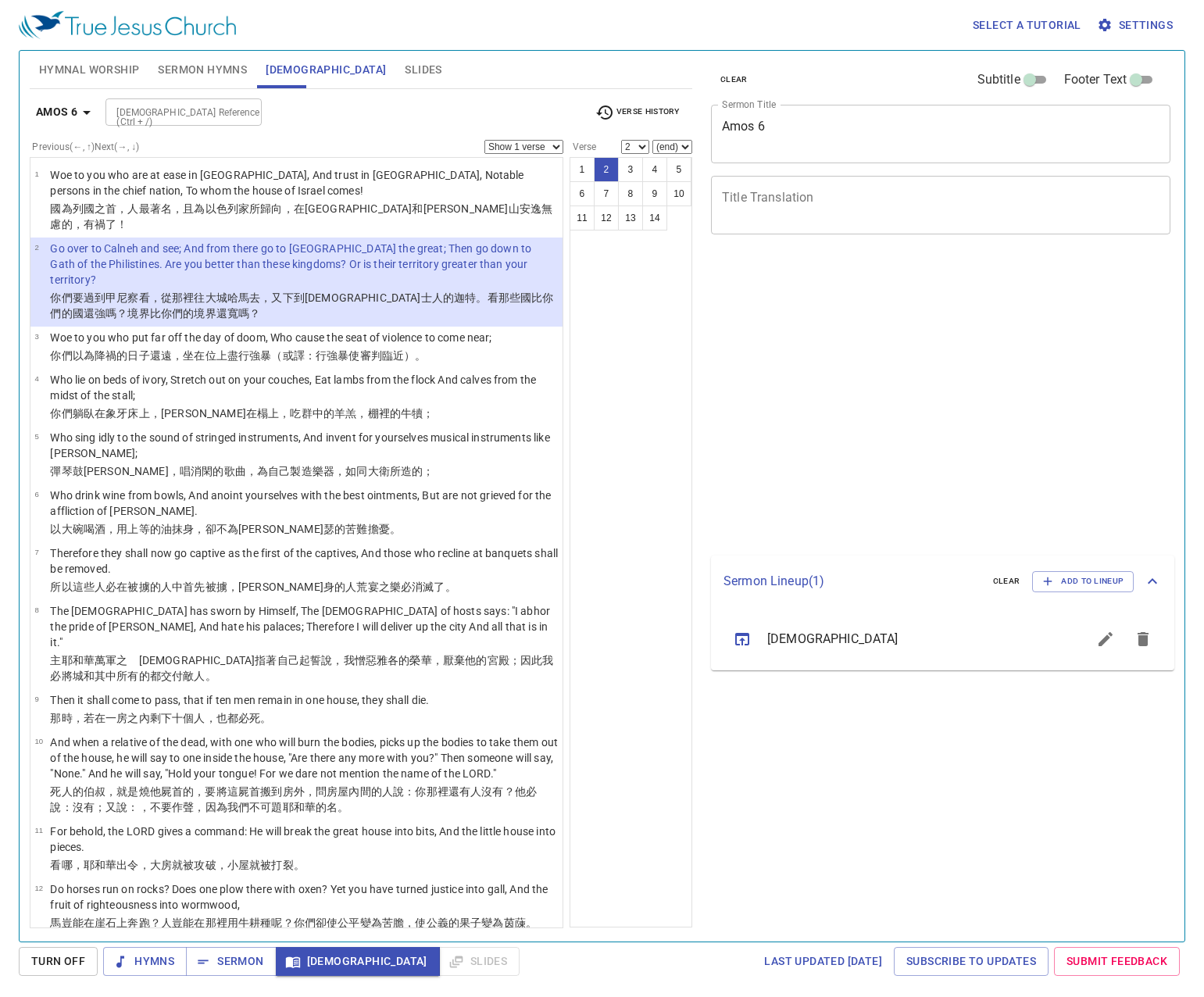
select select "2"
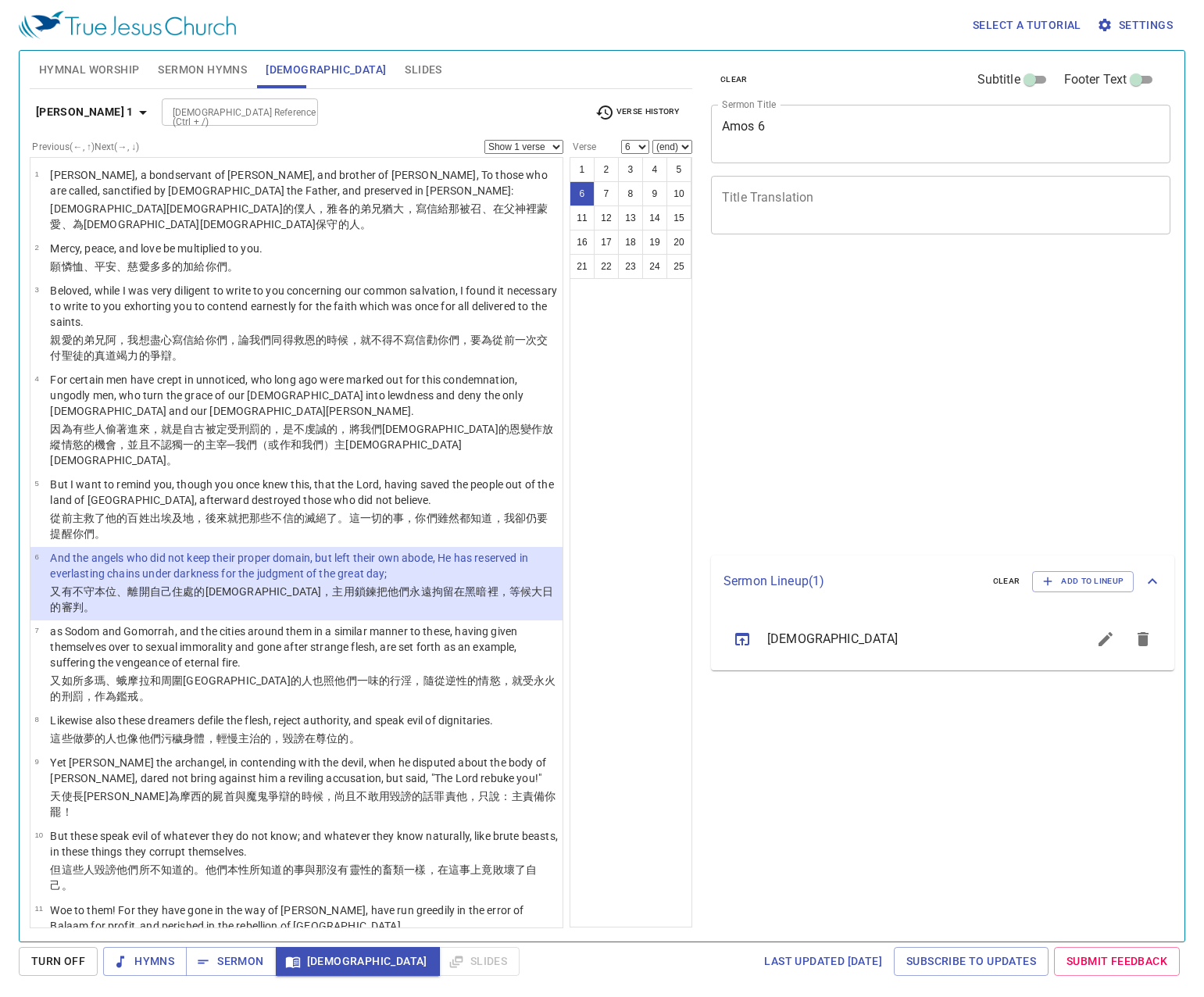
select select "6"
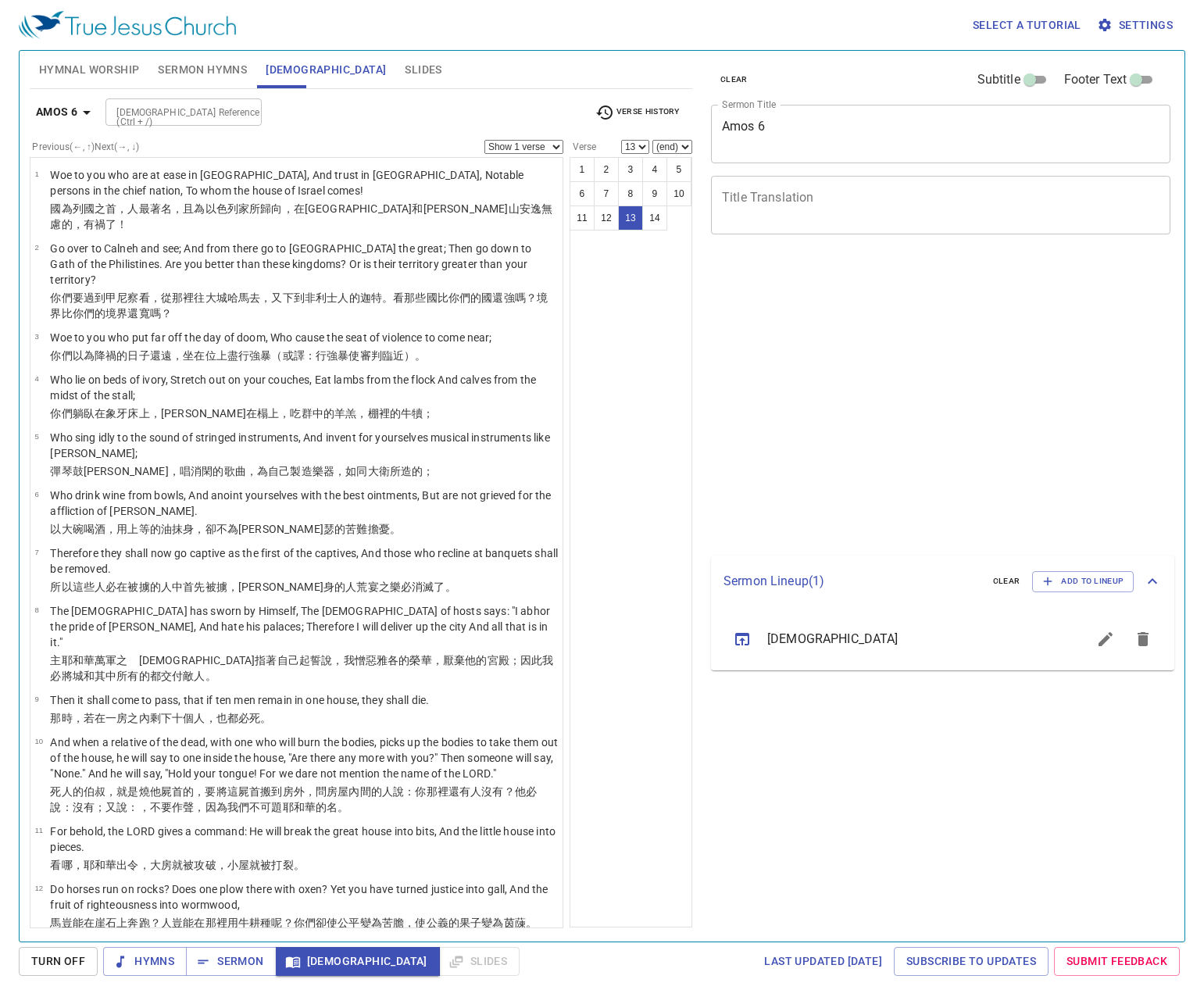
select select "13"
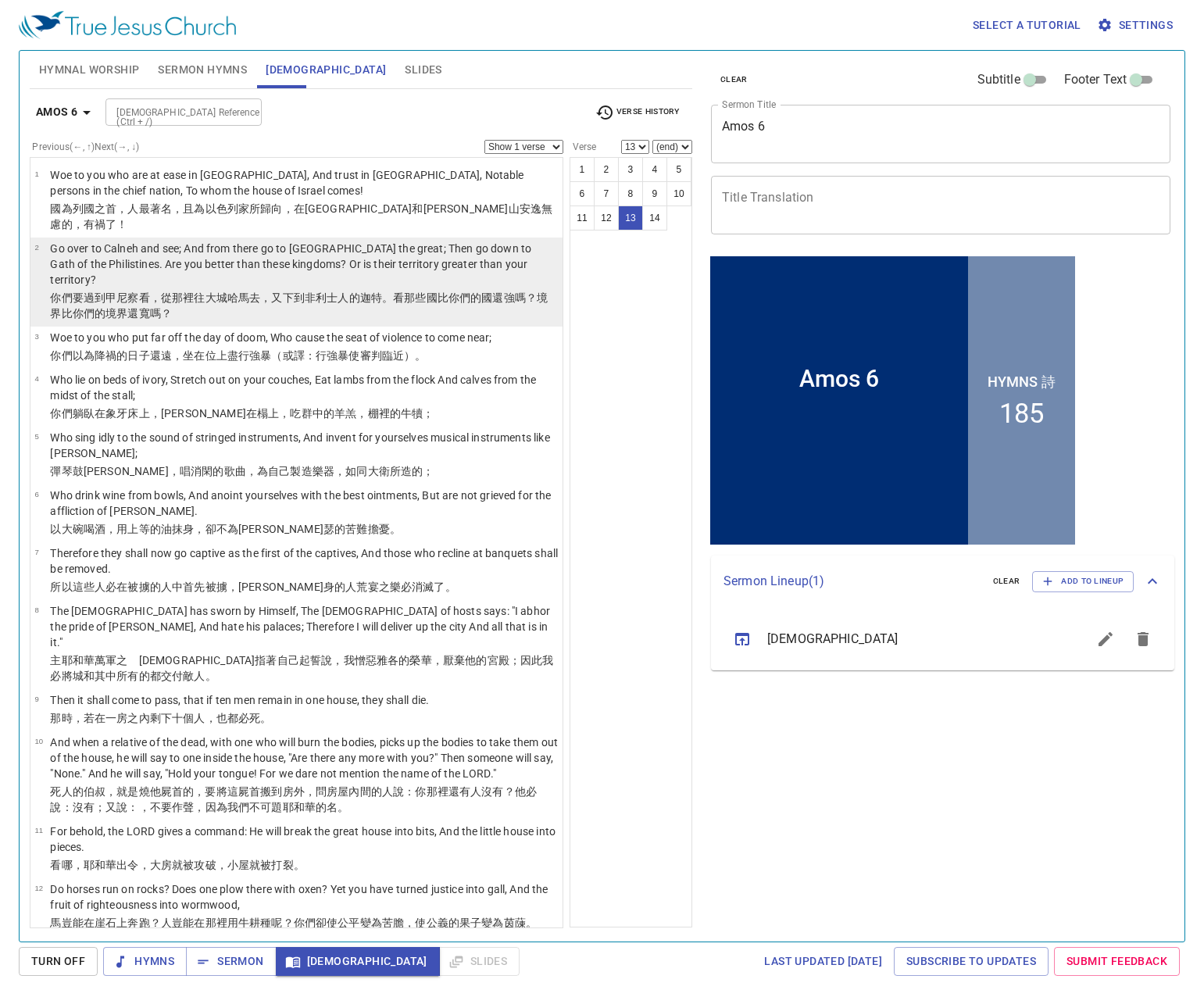
scroll to position [1, 0]
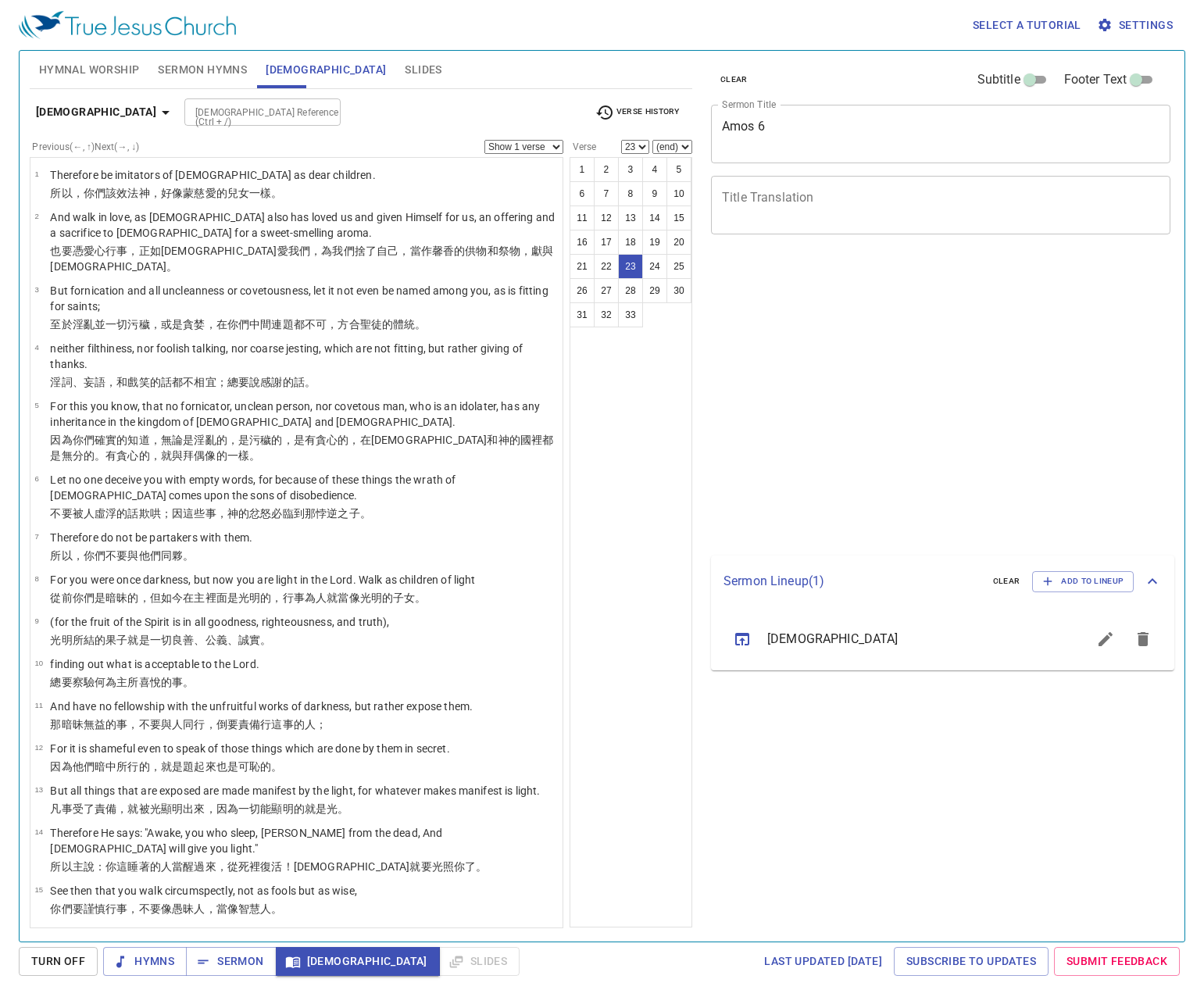
select select "23"
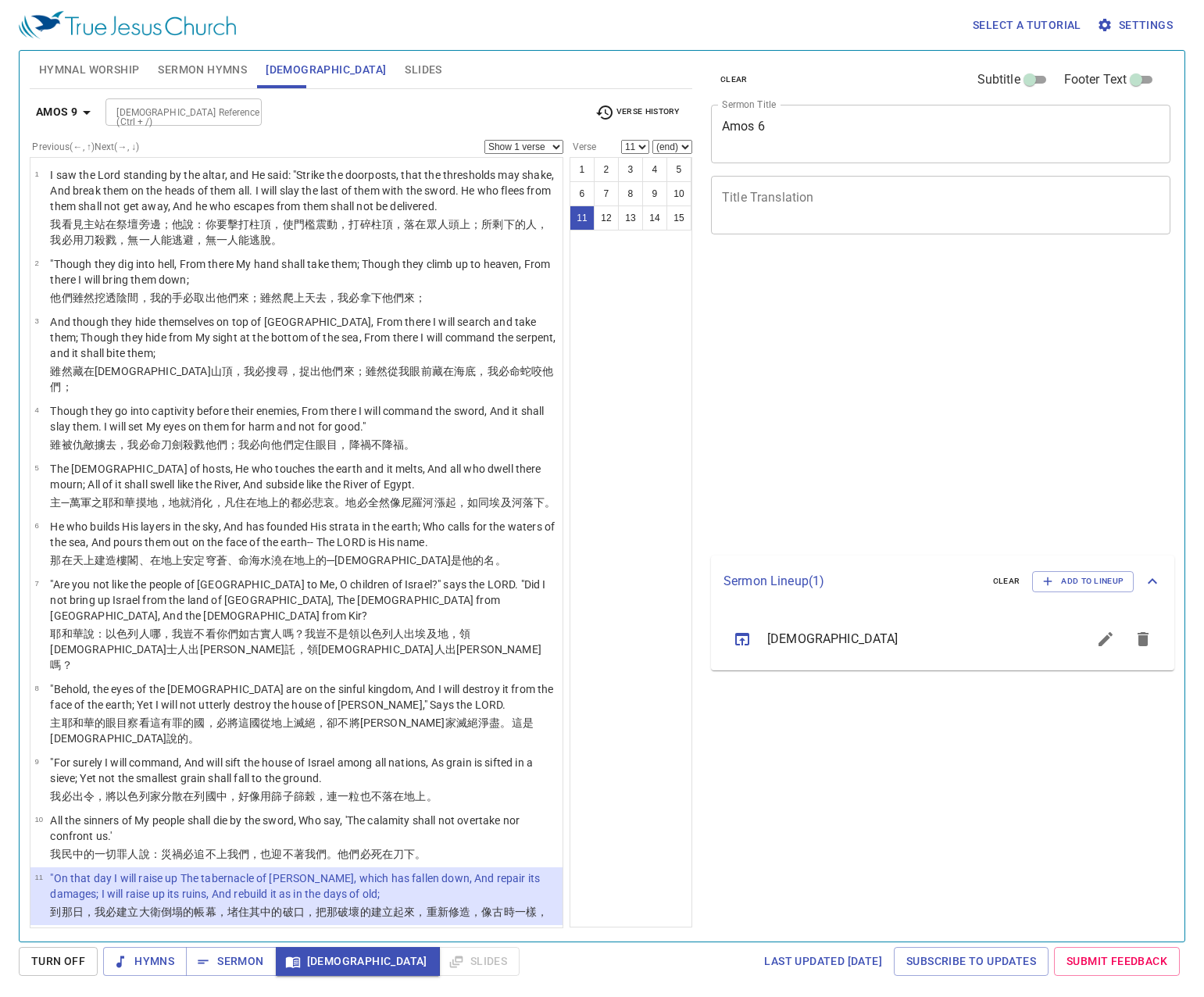
select select "11"
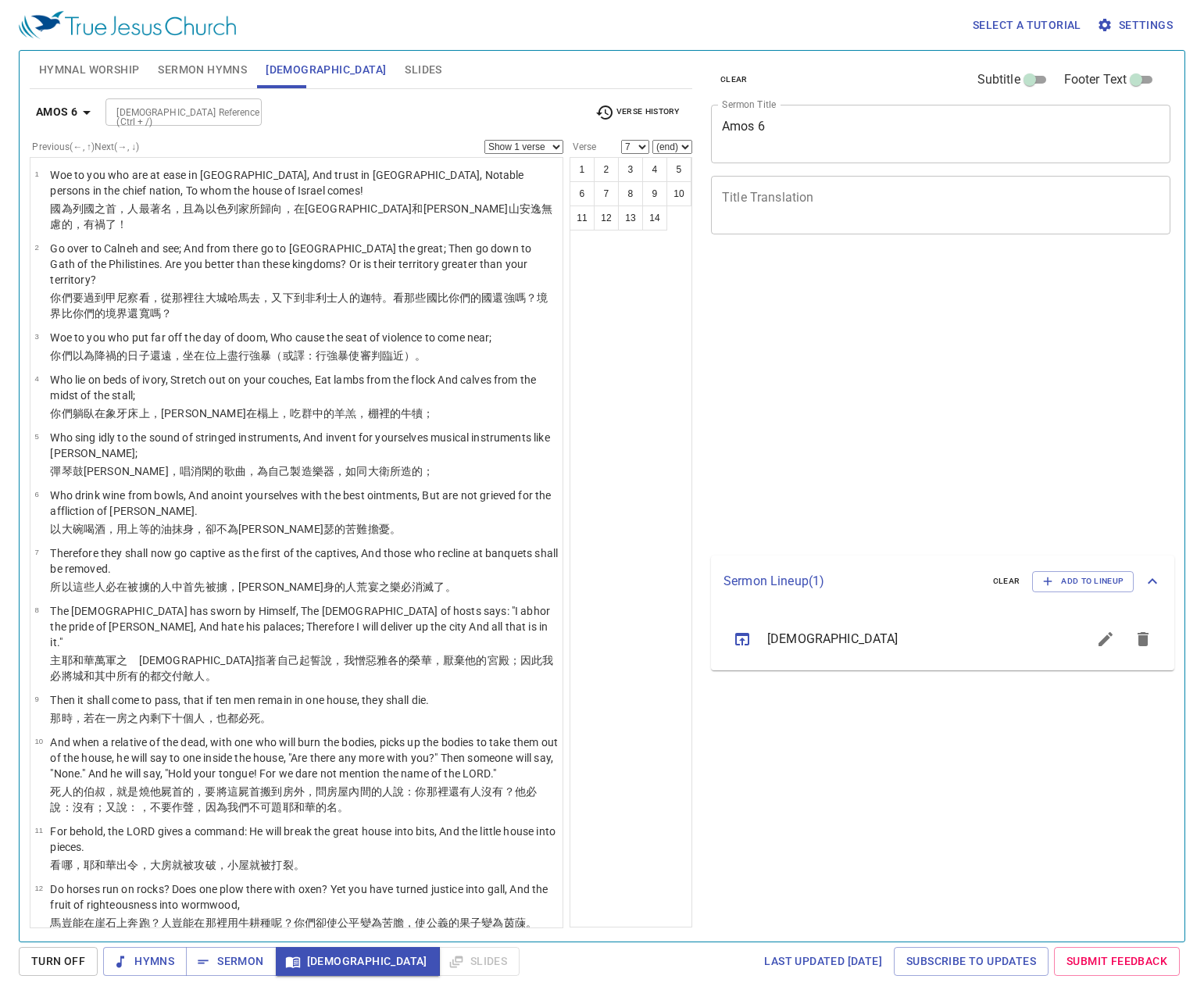
select select "7"
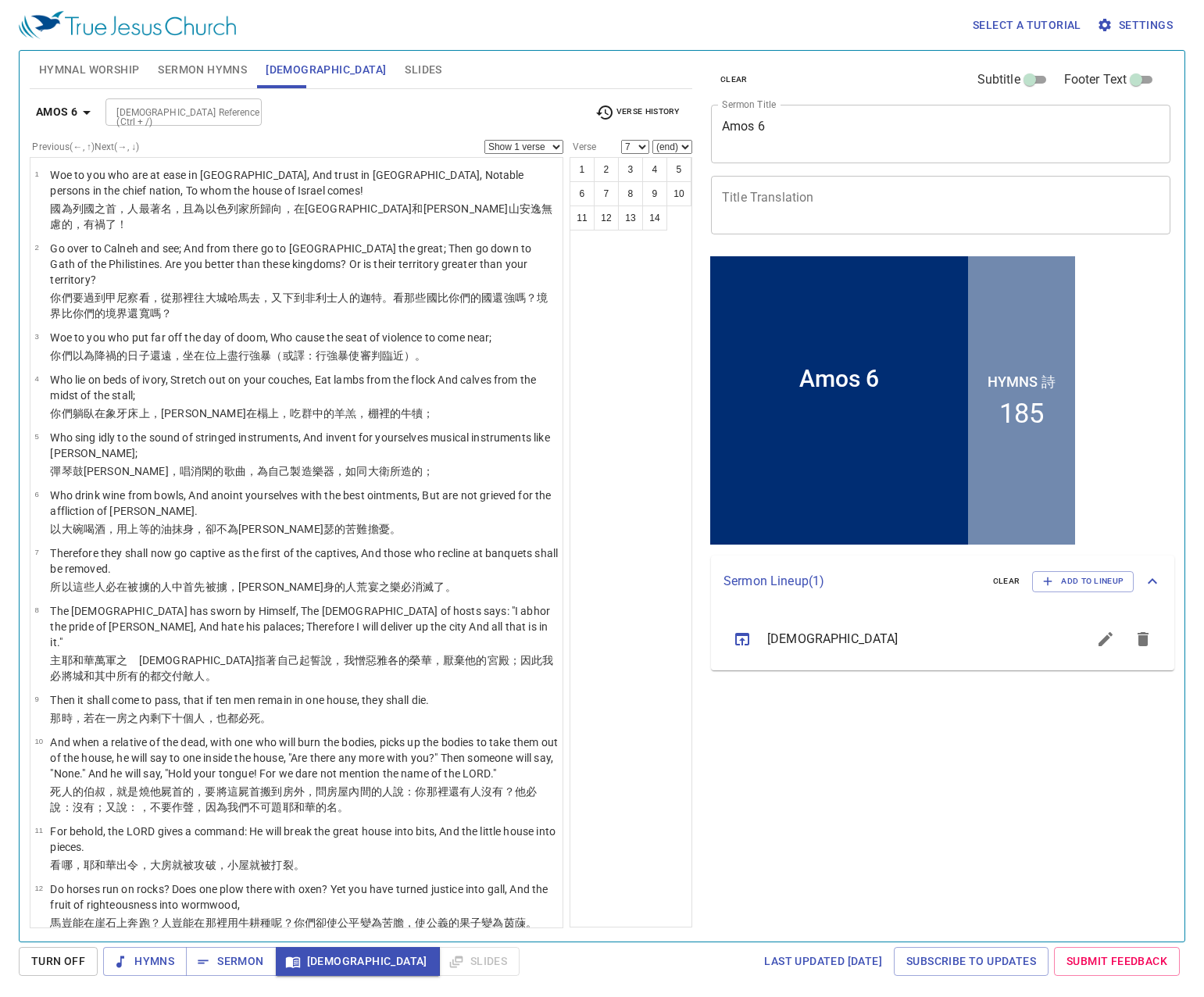
scroll to position [1, 0]
